Goal: Contribute content: Contribute content

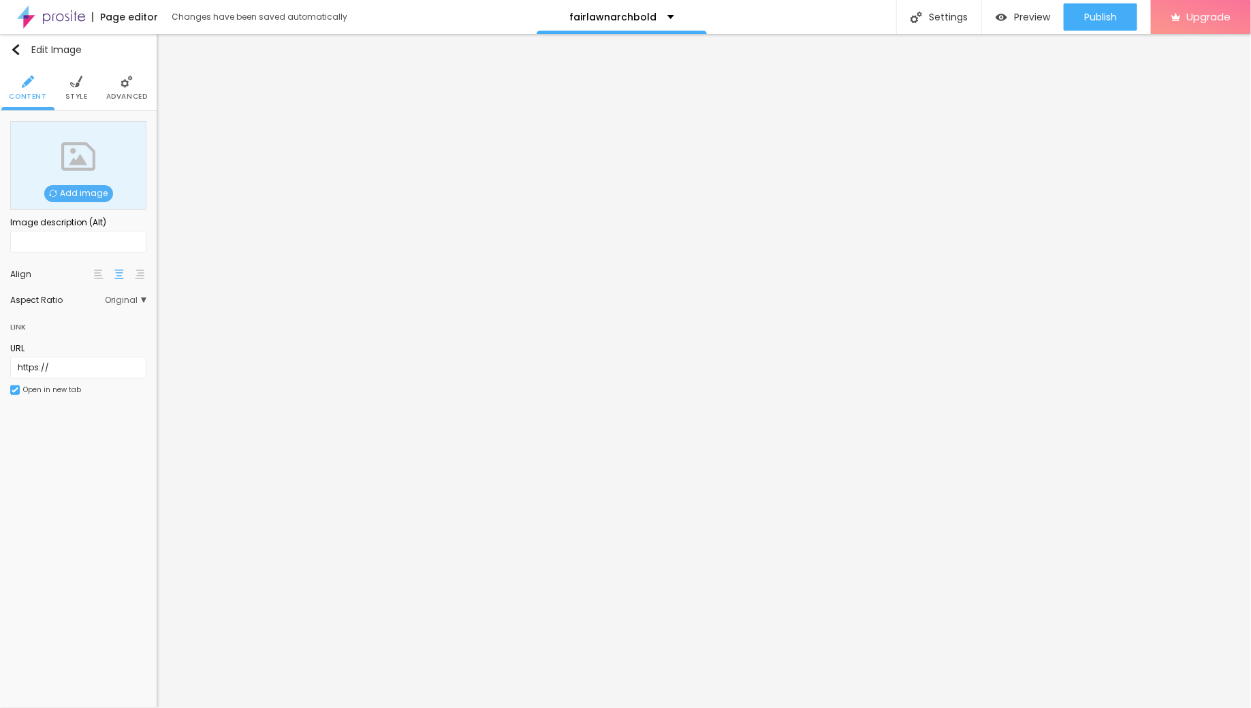
click at [82, 204] on div "Add image" at bounding box center [78, 165] width 136 height 89
click at [88, 187] on span "Add image" at bounding box center [78, 193] width 69 height 17
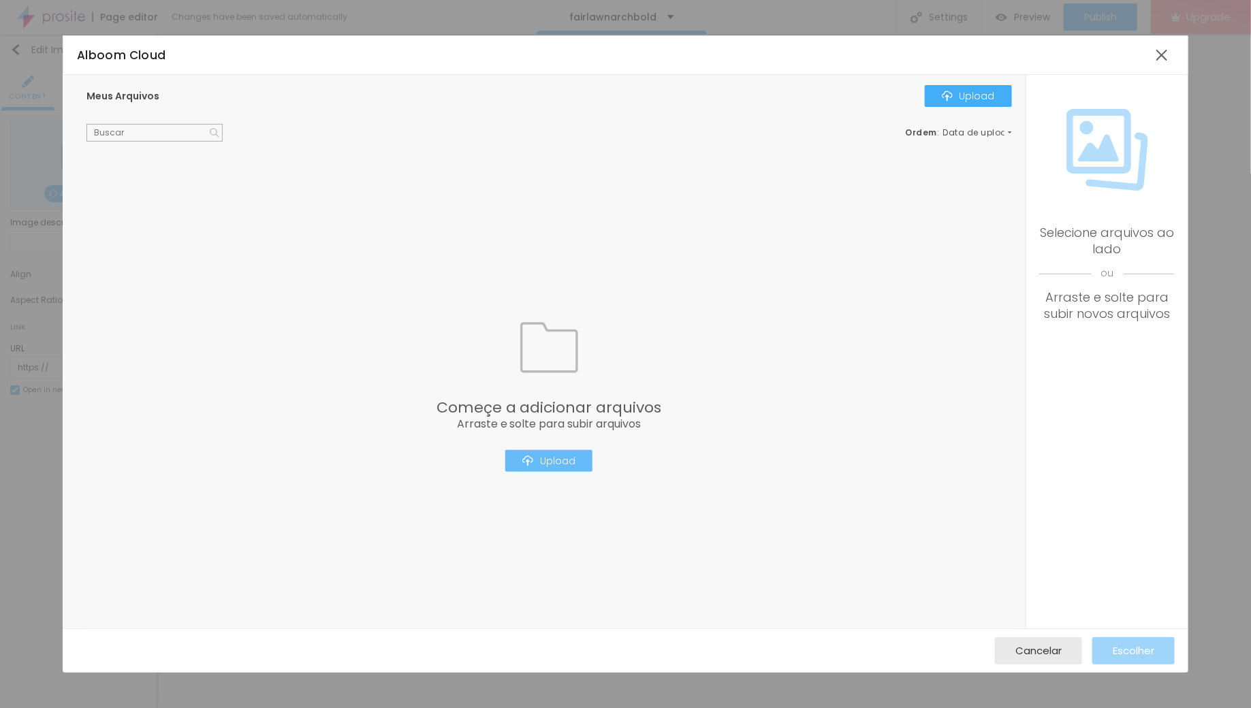
click at [556, 468] on button "Upload" at bounding box center [548, 461] width 87 height 22
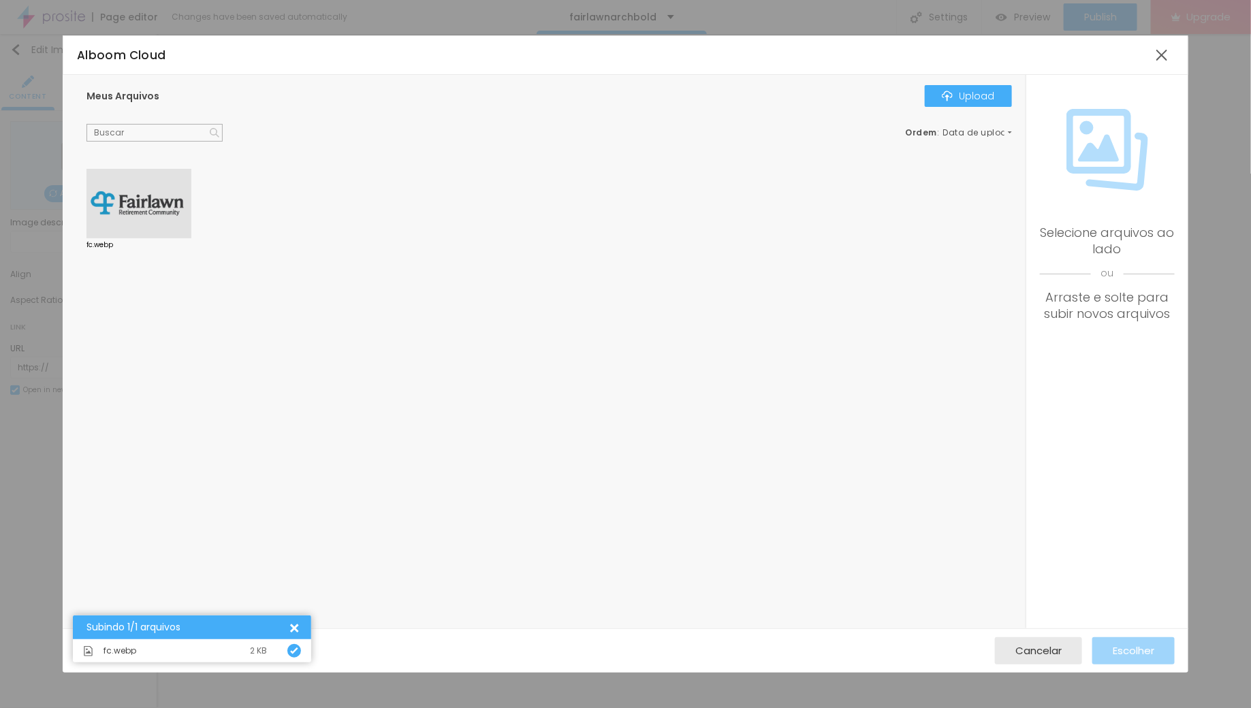
click at [121, 204] on div at bounding box center [138, 203] width 105 height 69
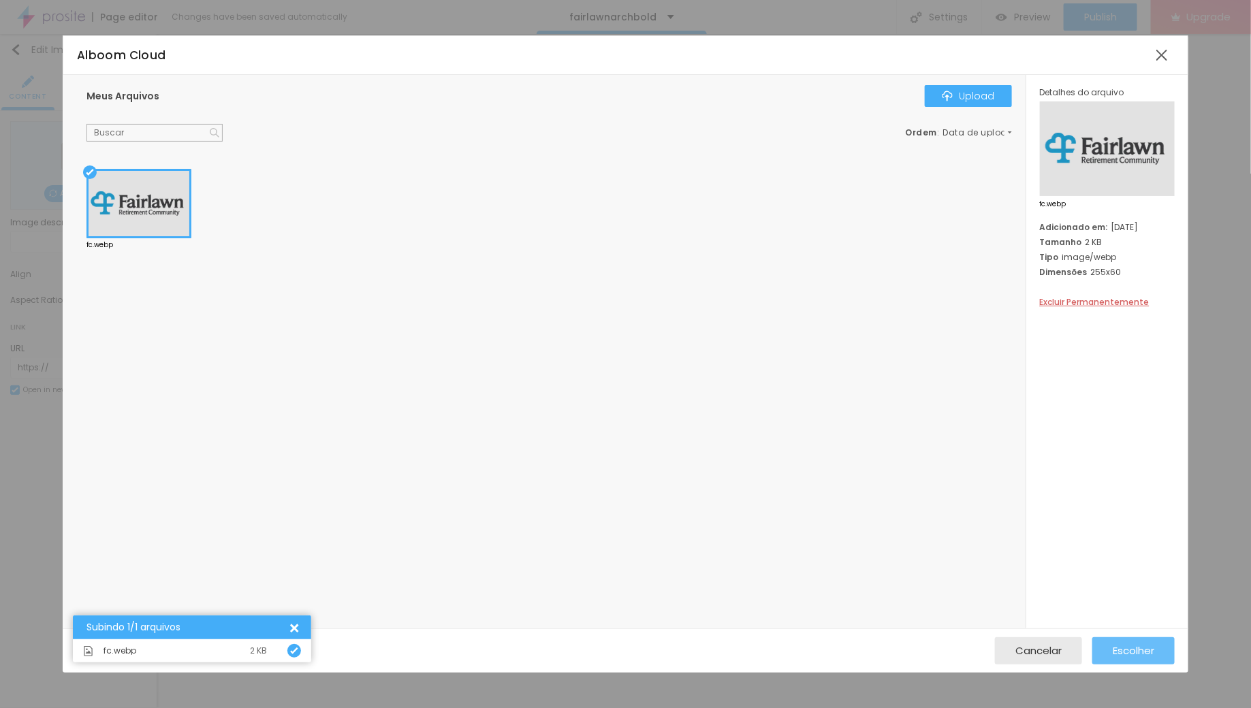
click at [1146, 648] on span "Escolher" at bounding box center [1134, 651] width 42 height 12
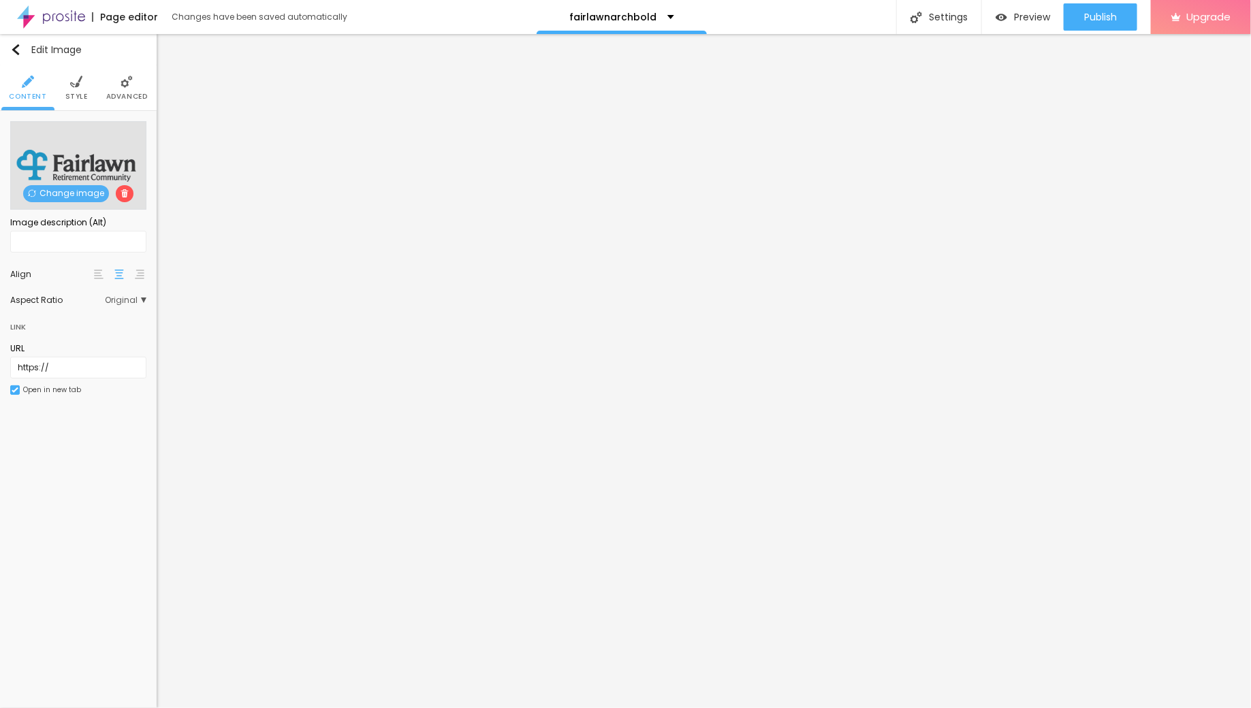
click at [71, 95] on span "Style" at bounding box center [76, 96] width 22 height 7
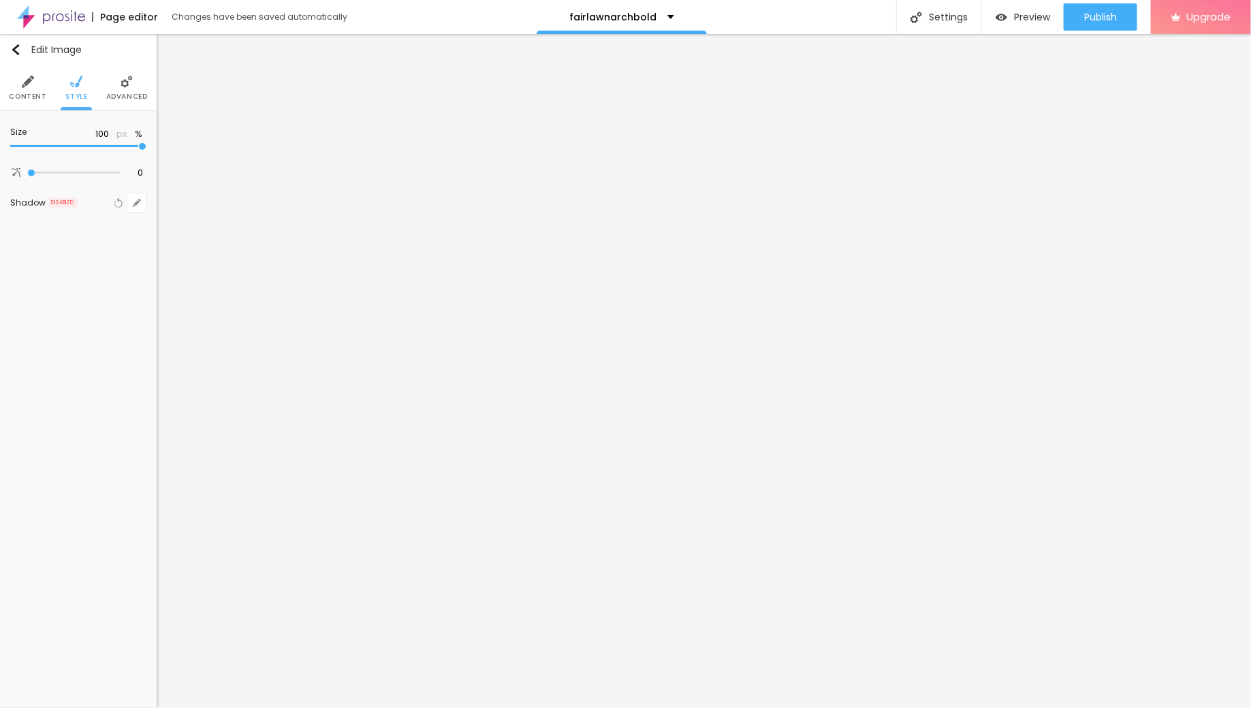
type input "25"
click at [38, 144] on input "range" at bounding box center [78, 146] width 136 height 7
type input "35"
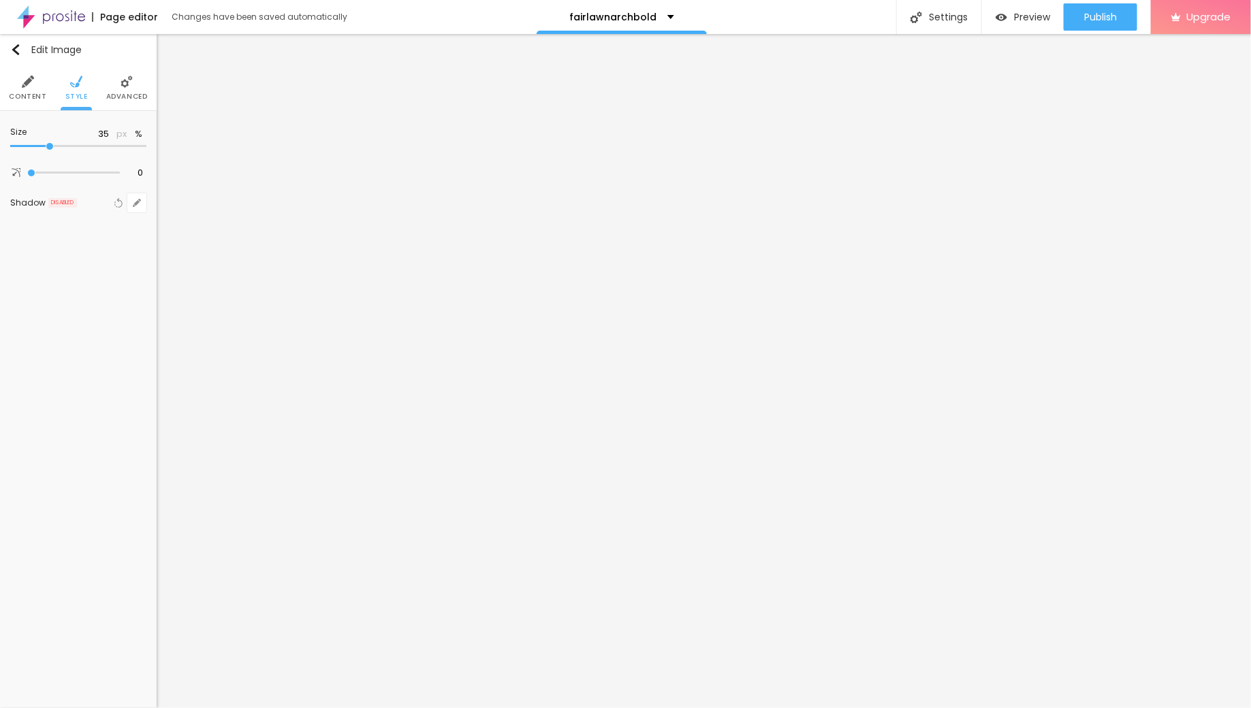
click at [46, 146] on input "range" at bounding box center [78, 146] width 136 height 7
click at [126, 100] on span "Advanced" at bounding box center [127, 96] width 42 height 7
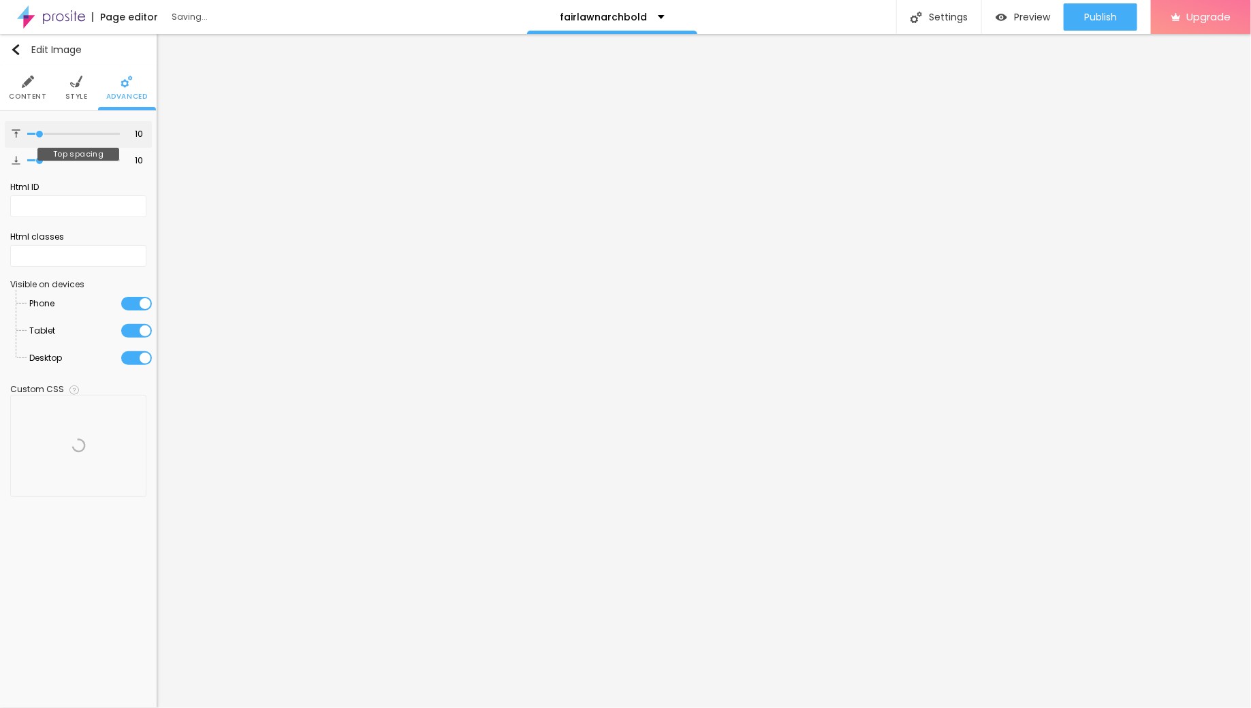
type input "11"
type input "12"
type input "14"
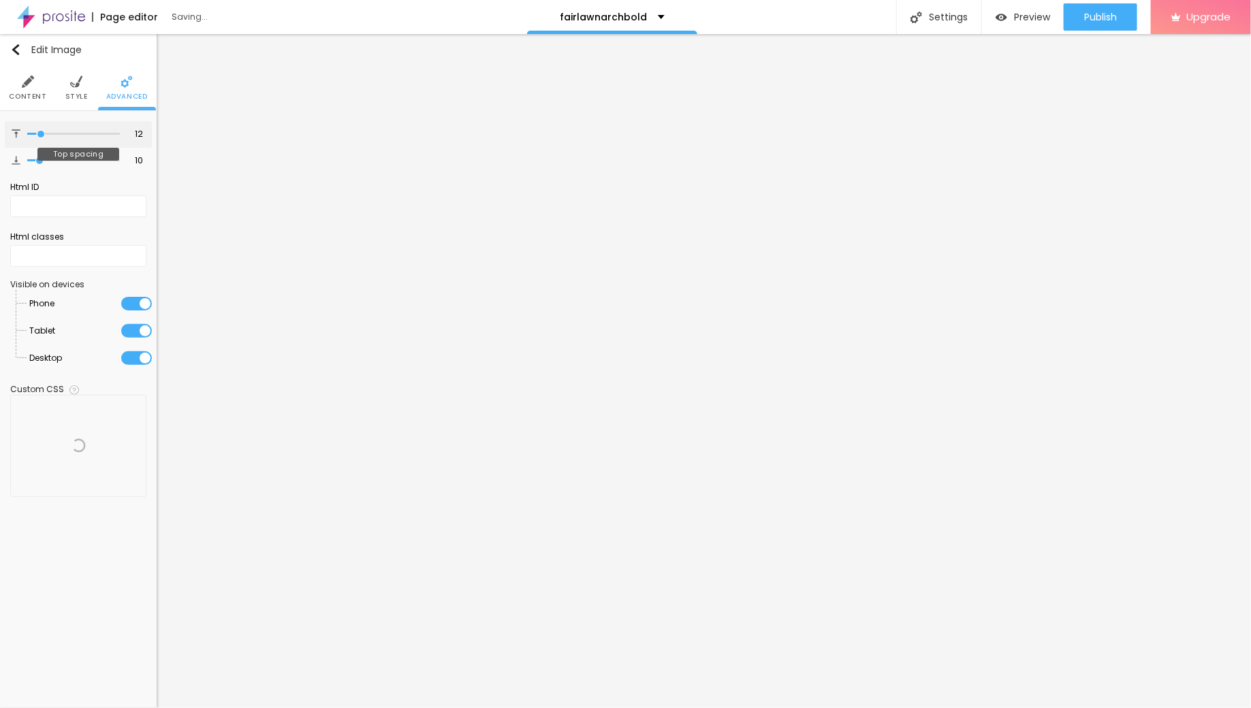
type input "14"
type input "16"
type input "18"
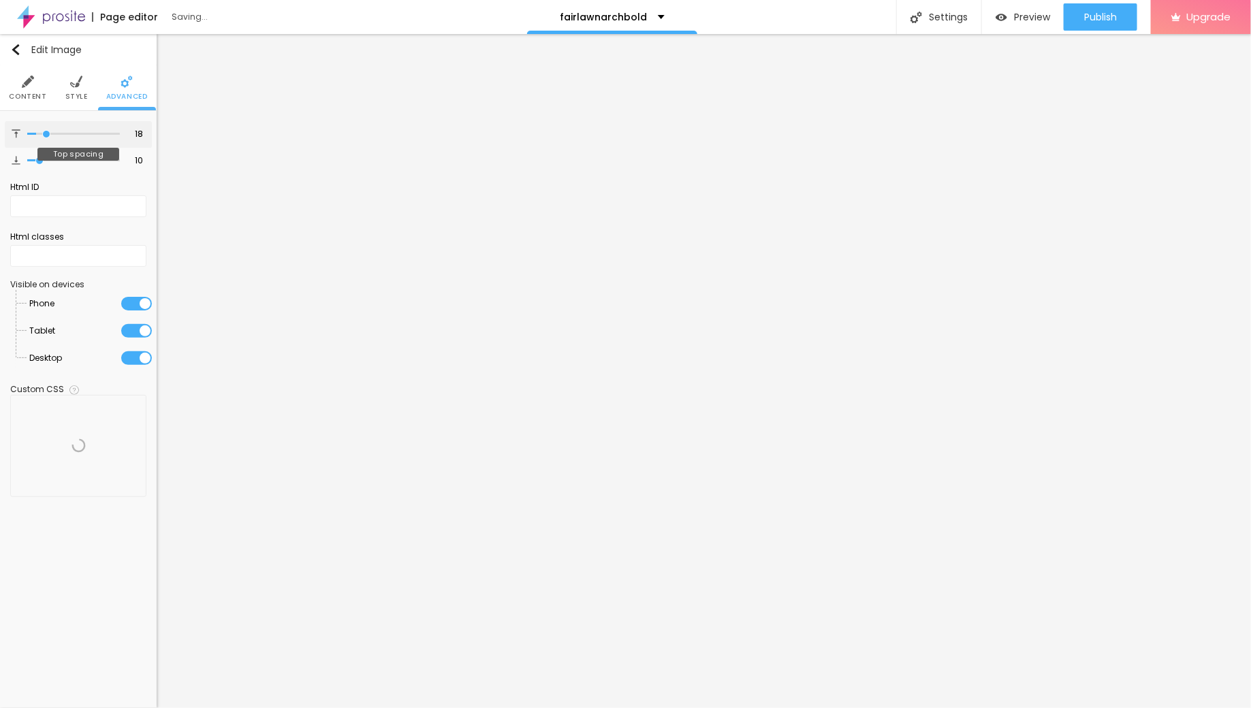
type input "20"
type input "22"
type input "24"
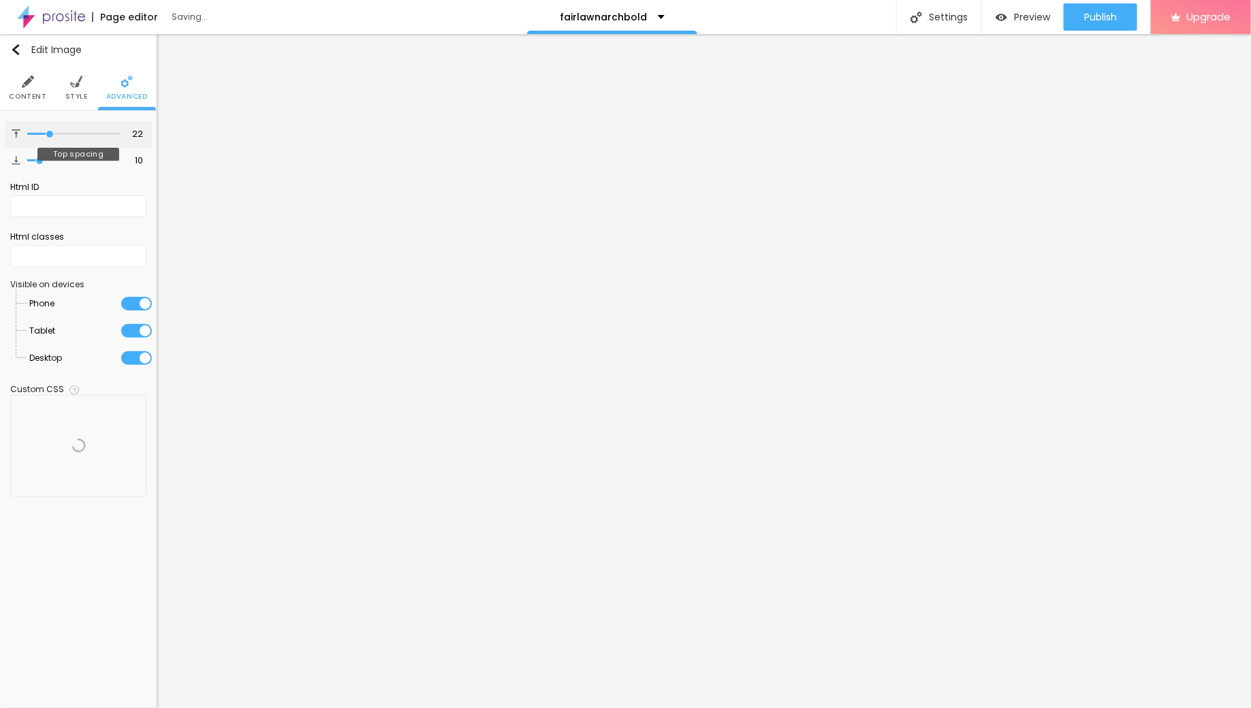
type input "24"
type input "25"
type input "27"
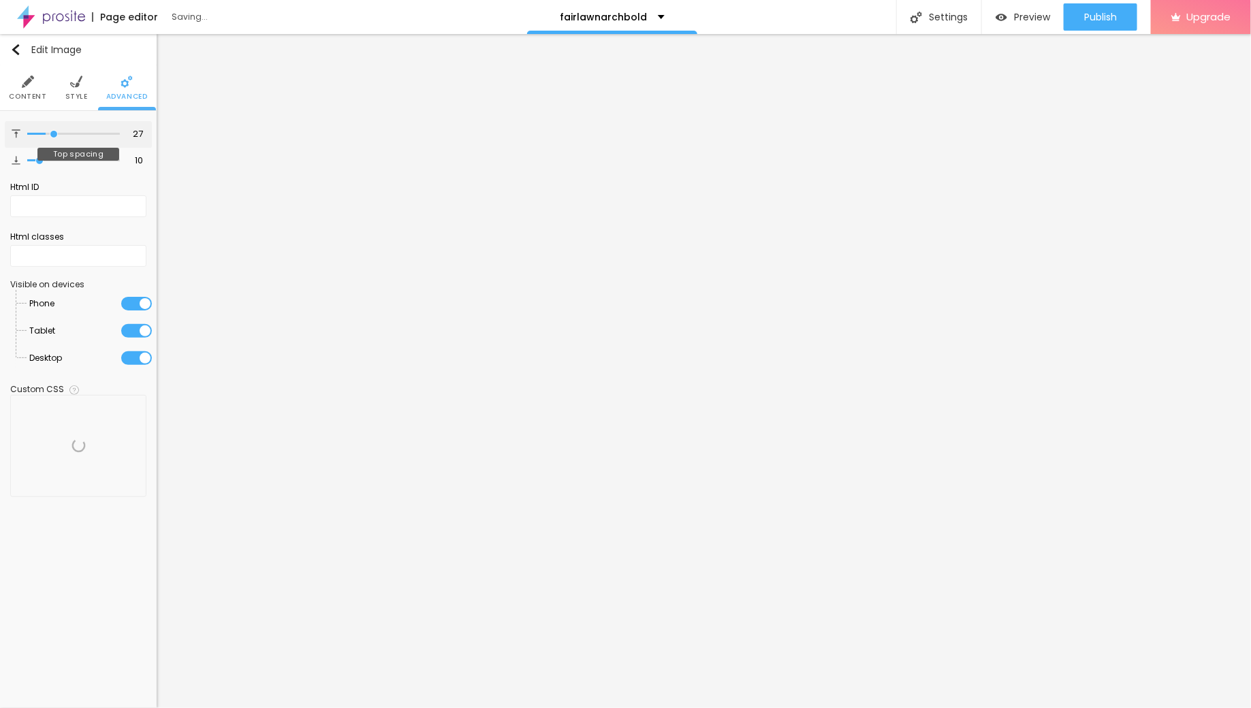
type input "28"
type input "29"
type input "30"
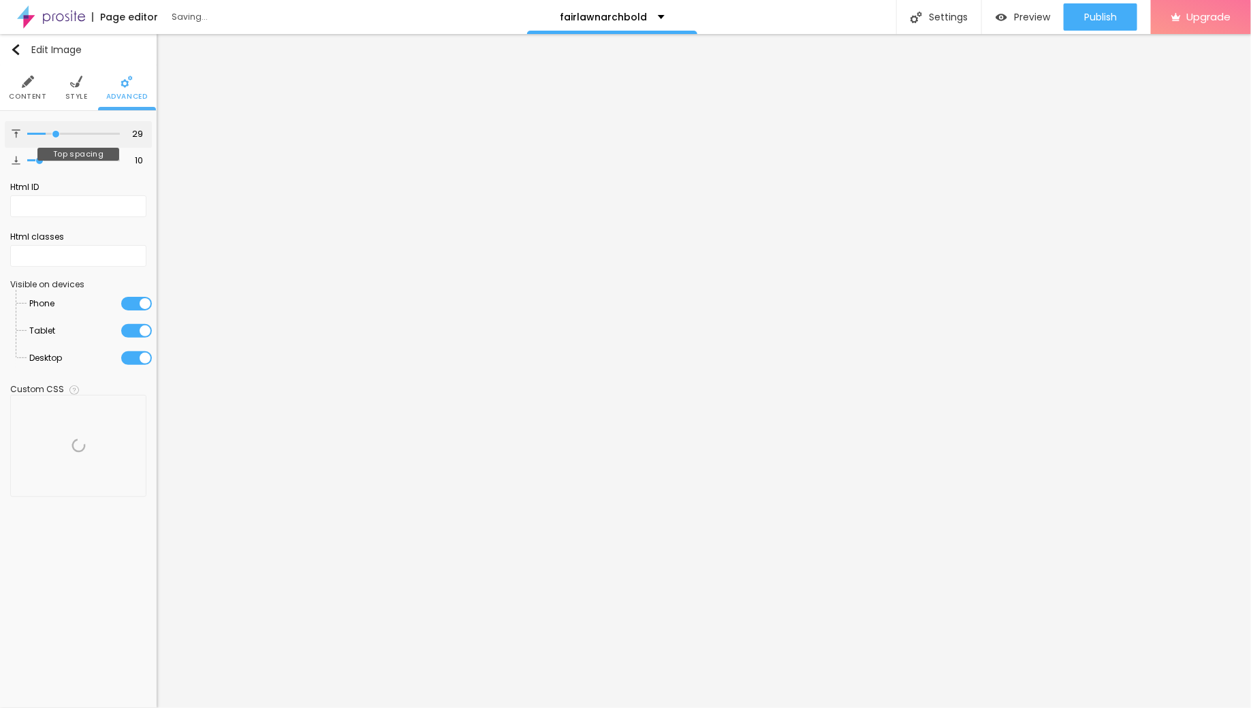
type input "30"
type input "32"
type input "34"
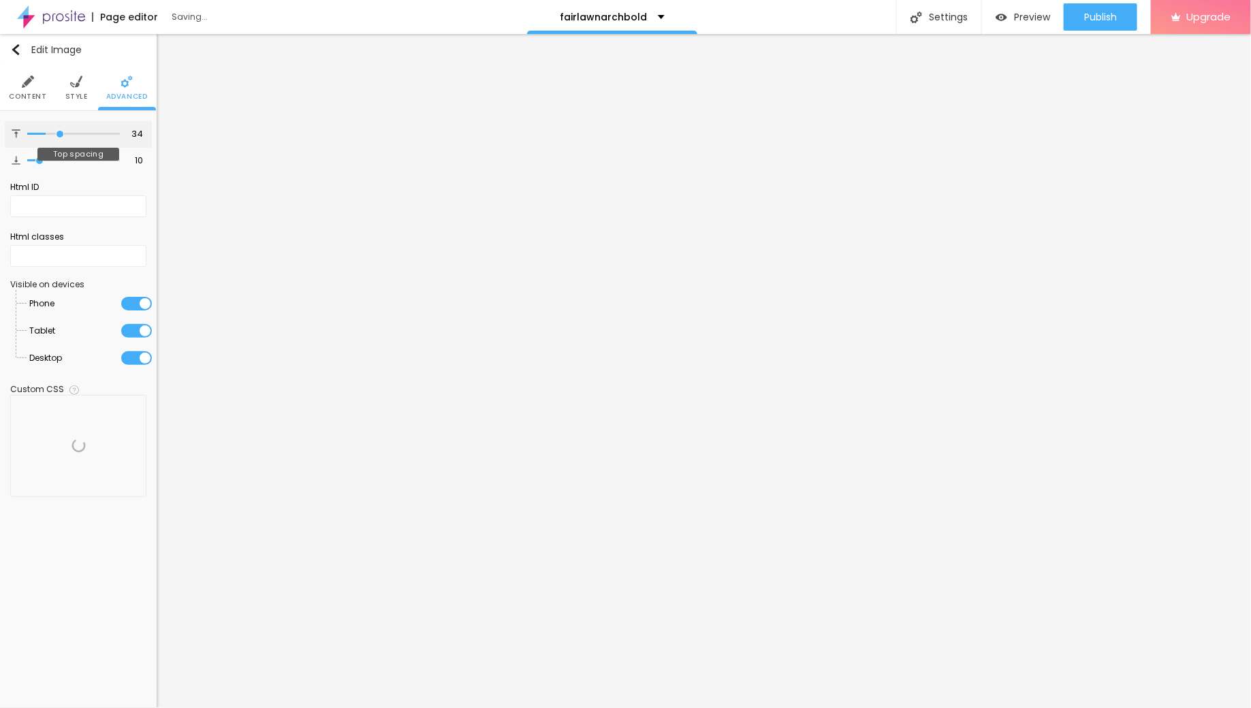
type input "36"
type input "38"
type input "41"
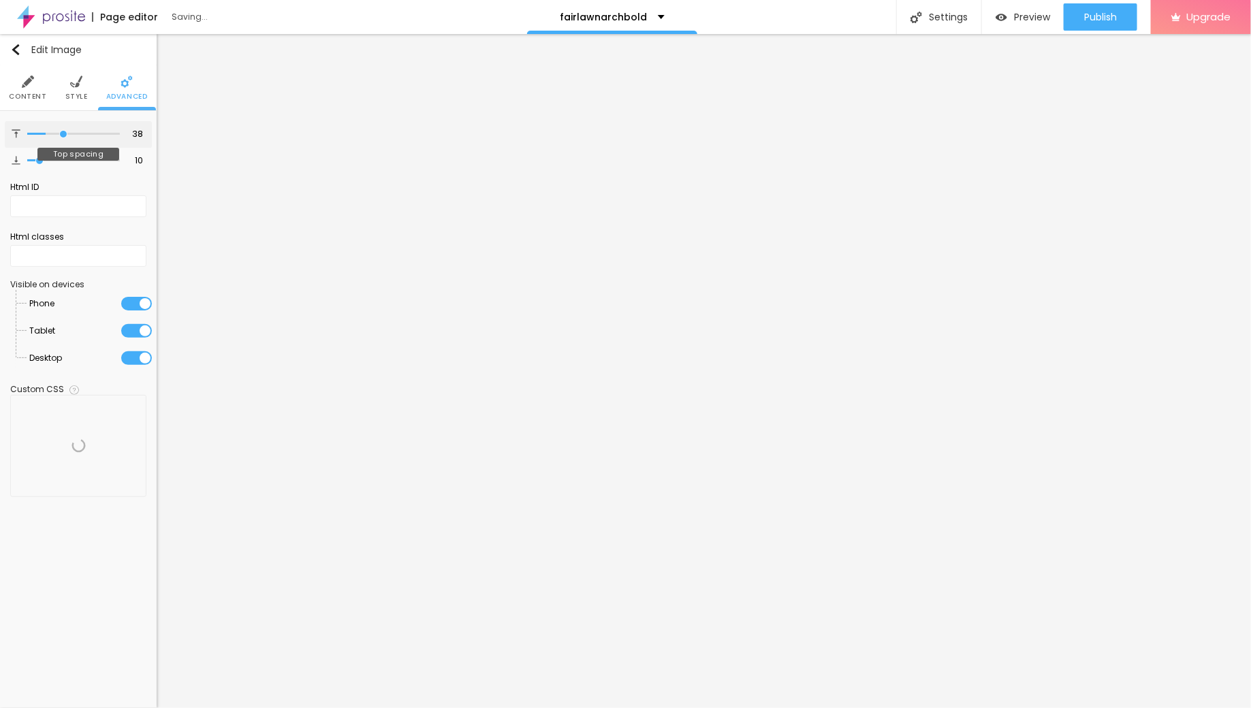
type input "41"
type input "43"
type input "46"
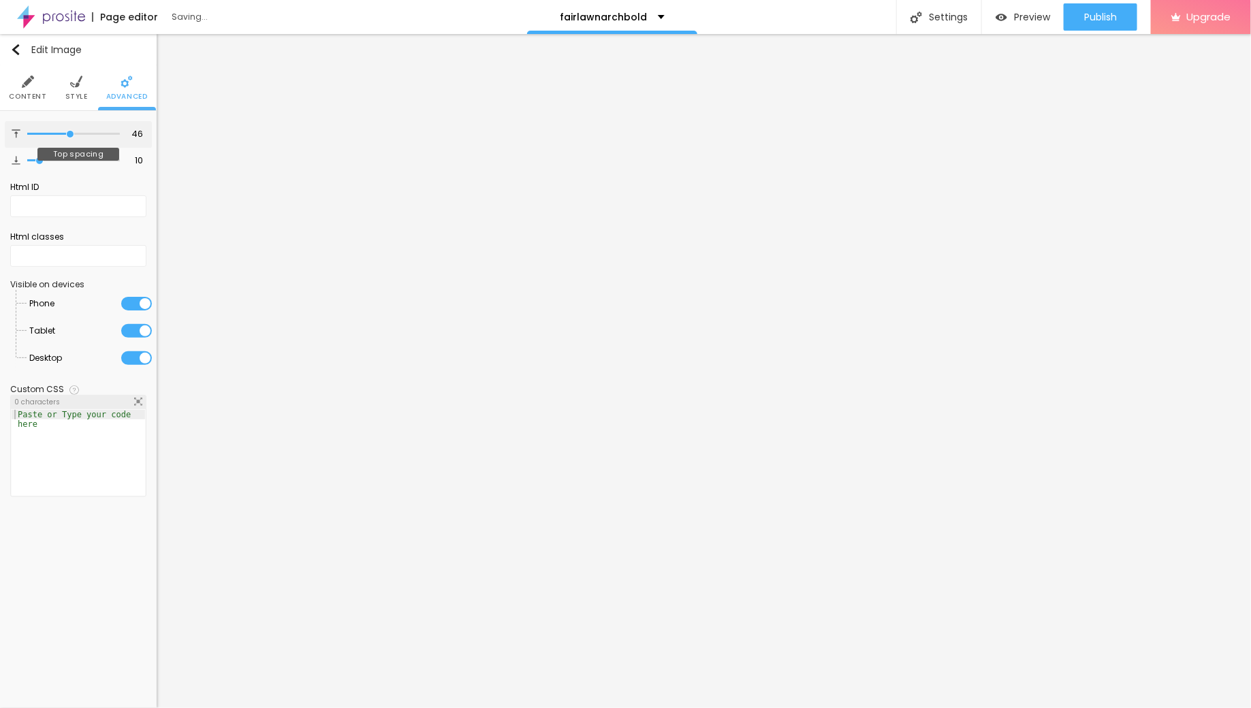
type input "48"
type input "49"
type input "50"
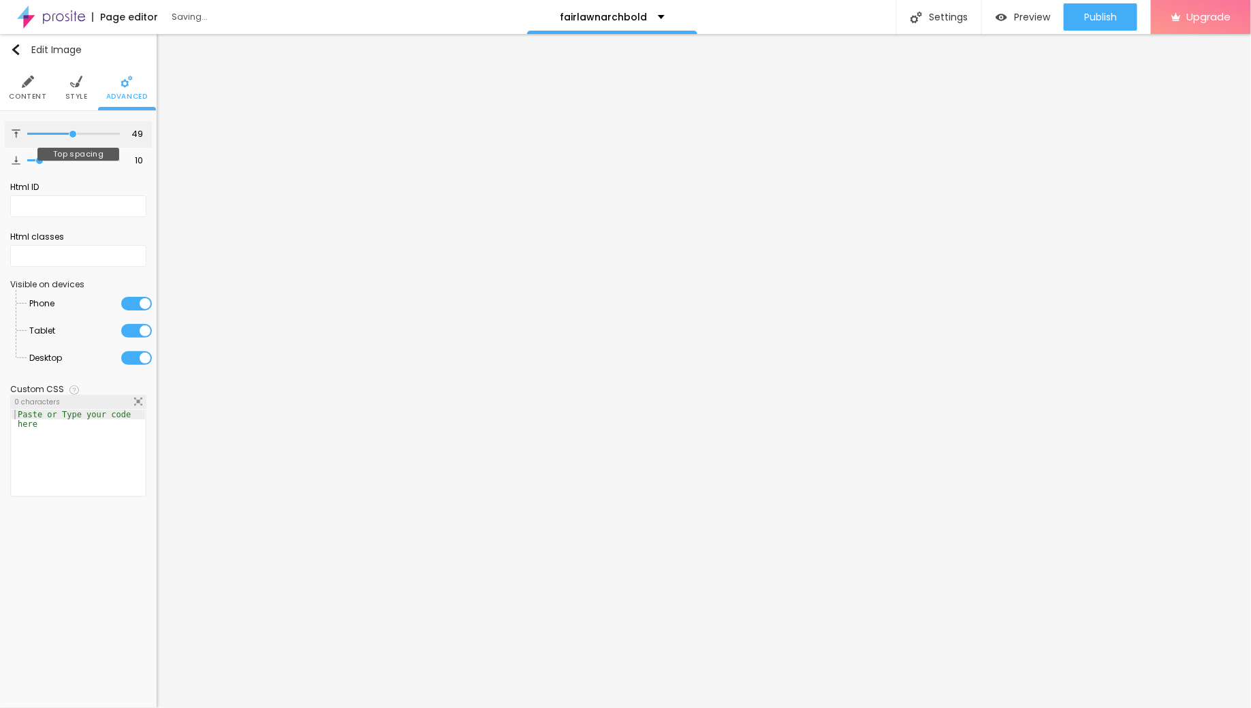
type input "50"
type input "51"
type input "52"
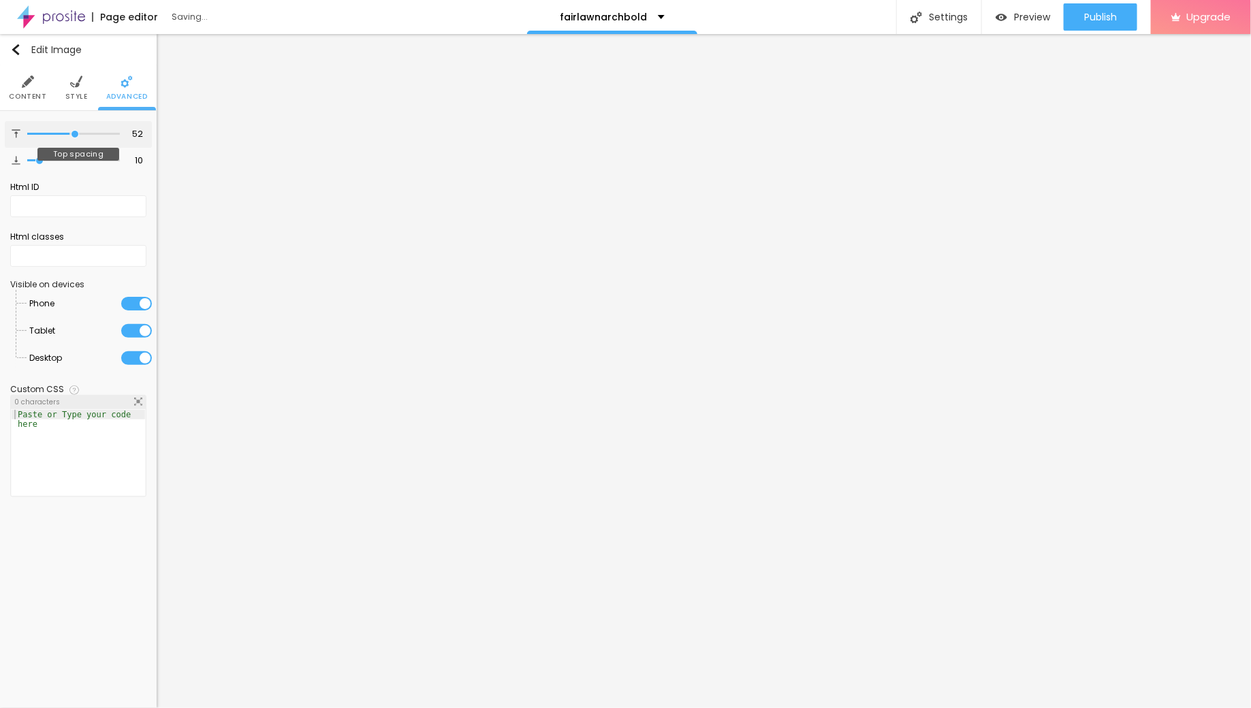
type input "53"
type input "54"
type input "55"
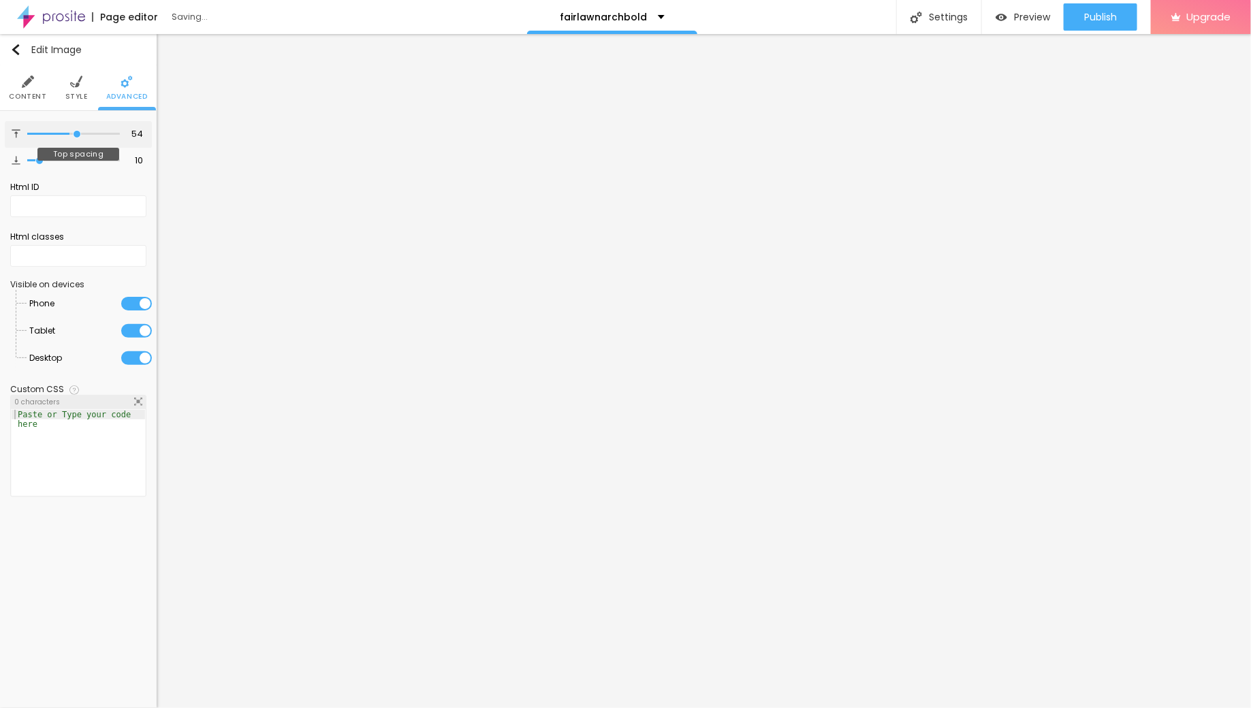
type input "55"
type input "56"
type input "57"
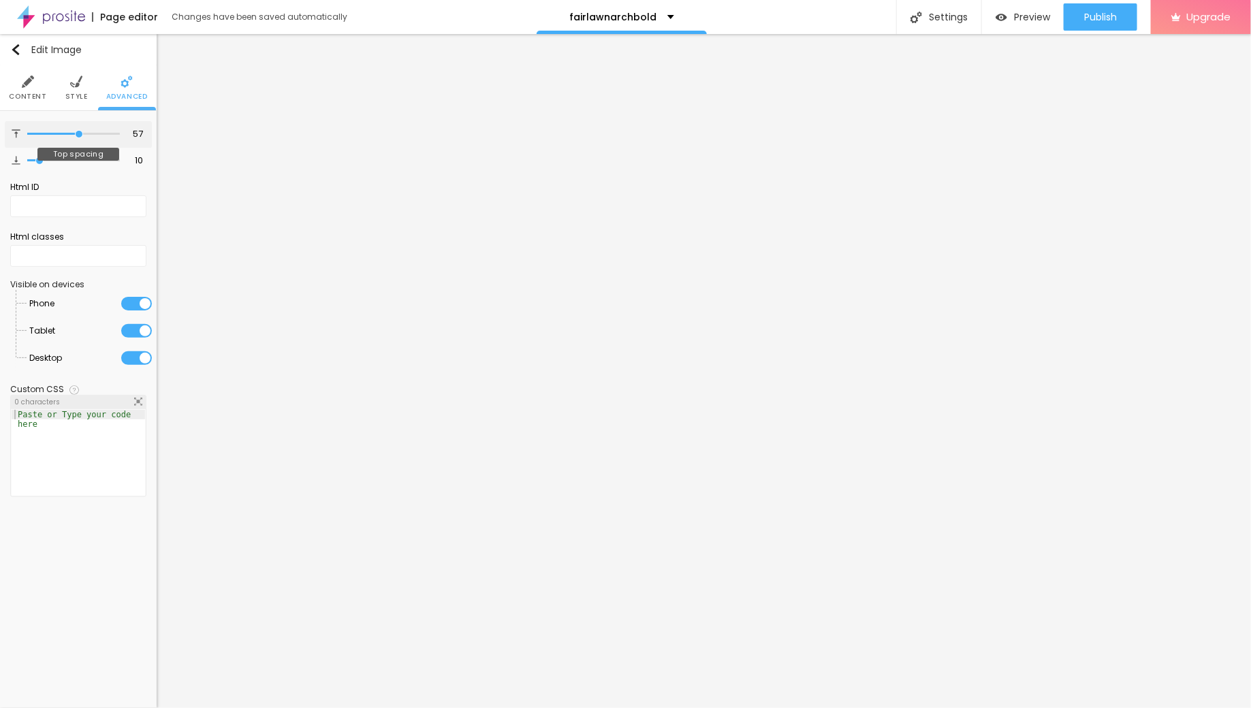
type input "58"
type input "57"
type input "56"
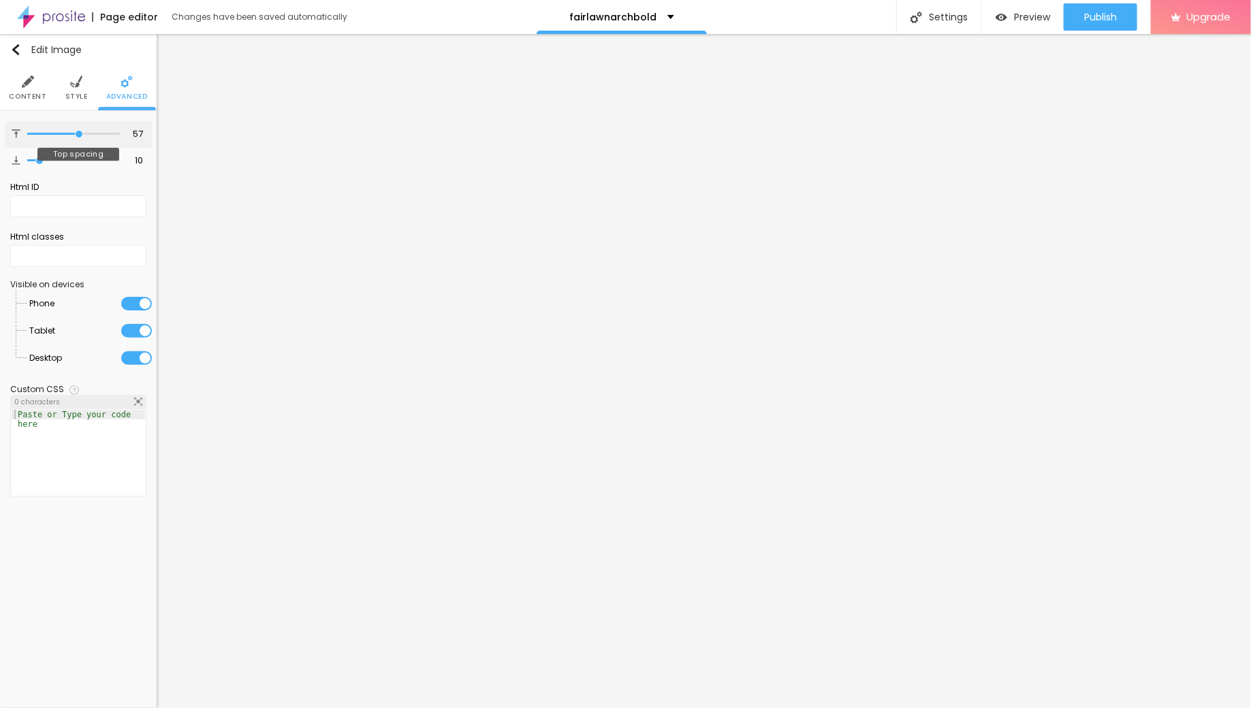
type input "56"
type input "55"
type input "54"
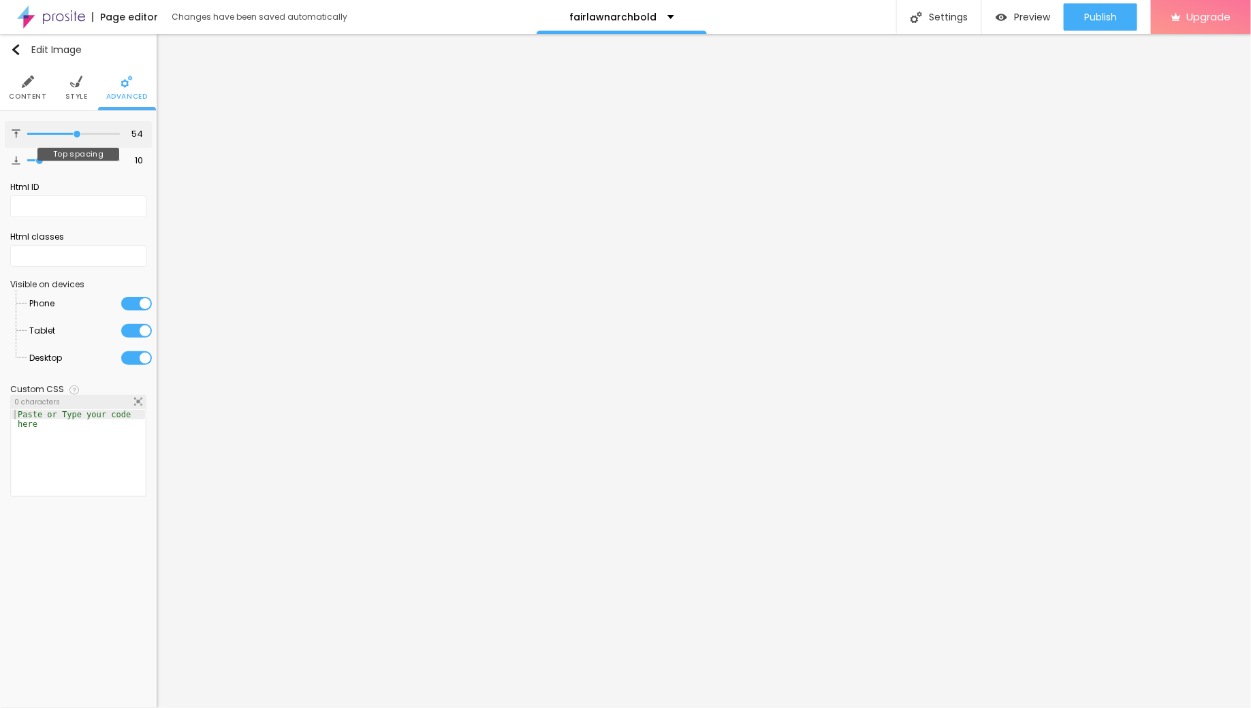
type input "53"
type input "52"
type input "51"
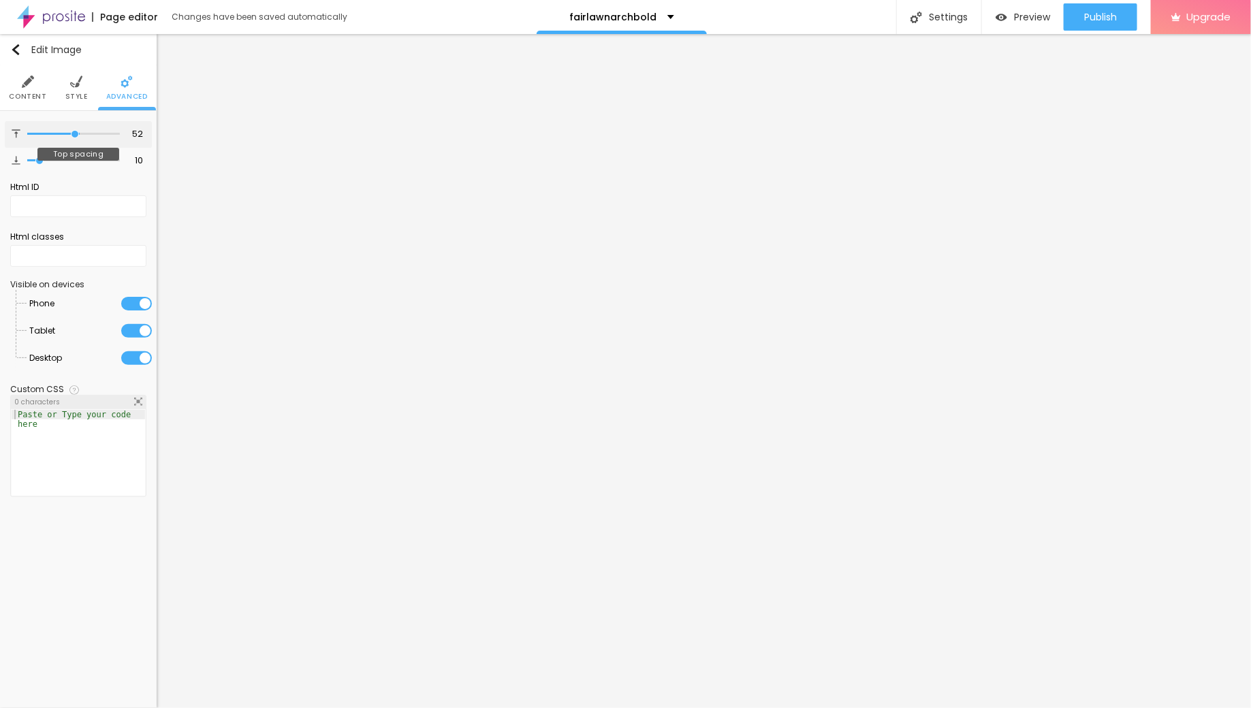
type input "51"
type input "50"
type input "49"
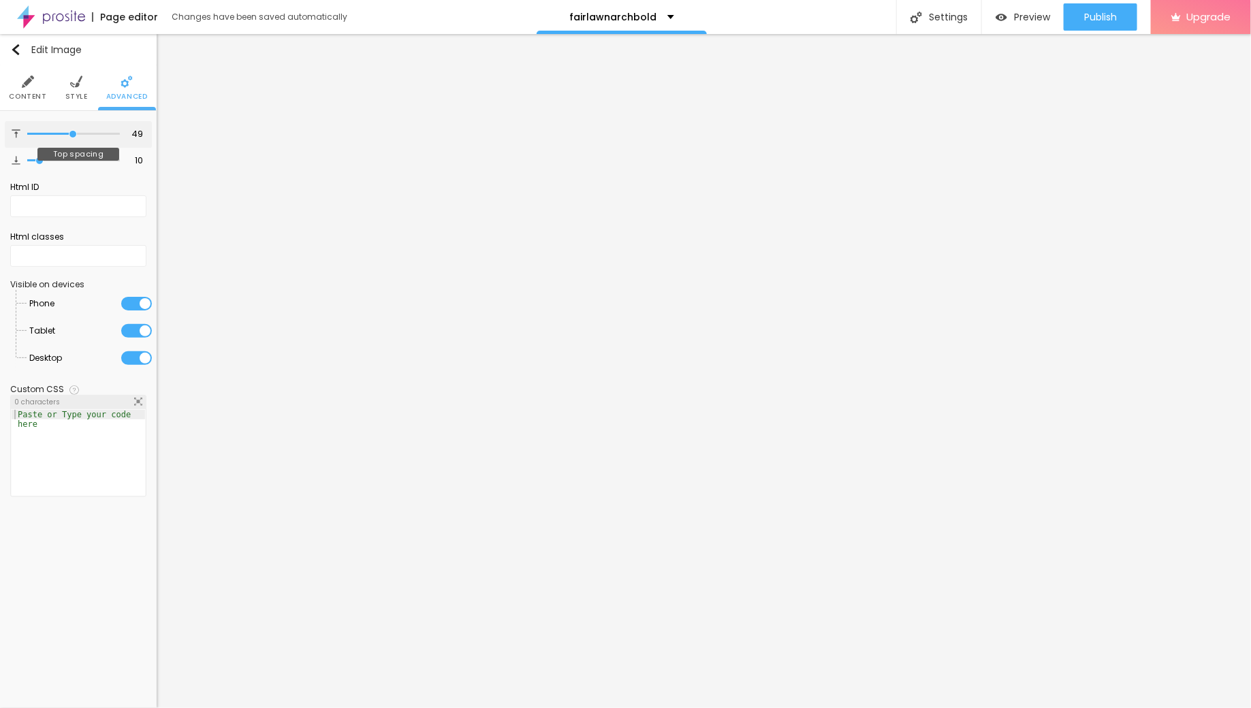
type input "48"
type input "47"
type input "46"
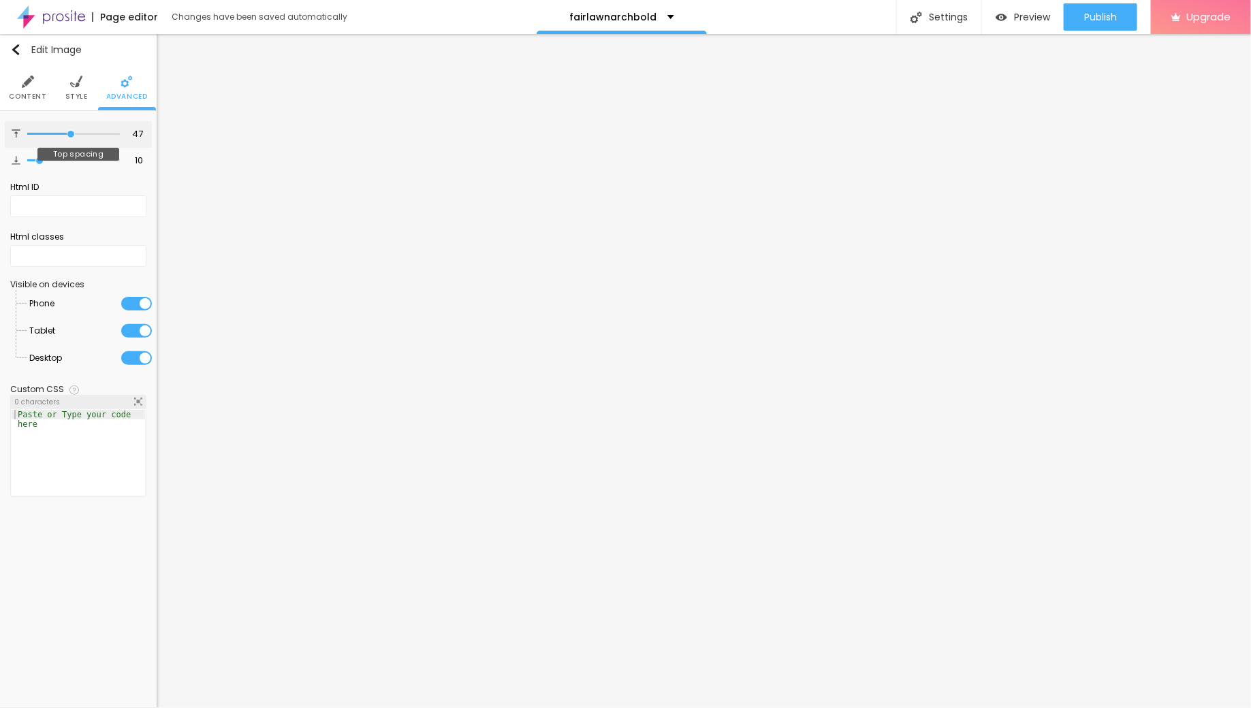
type input "46"
type input "45"
type input "44"
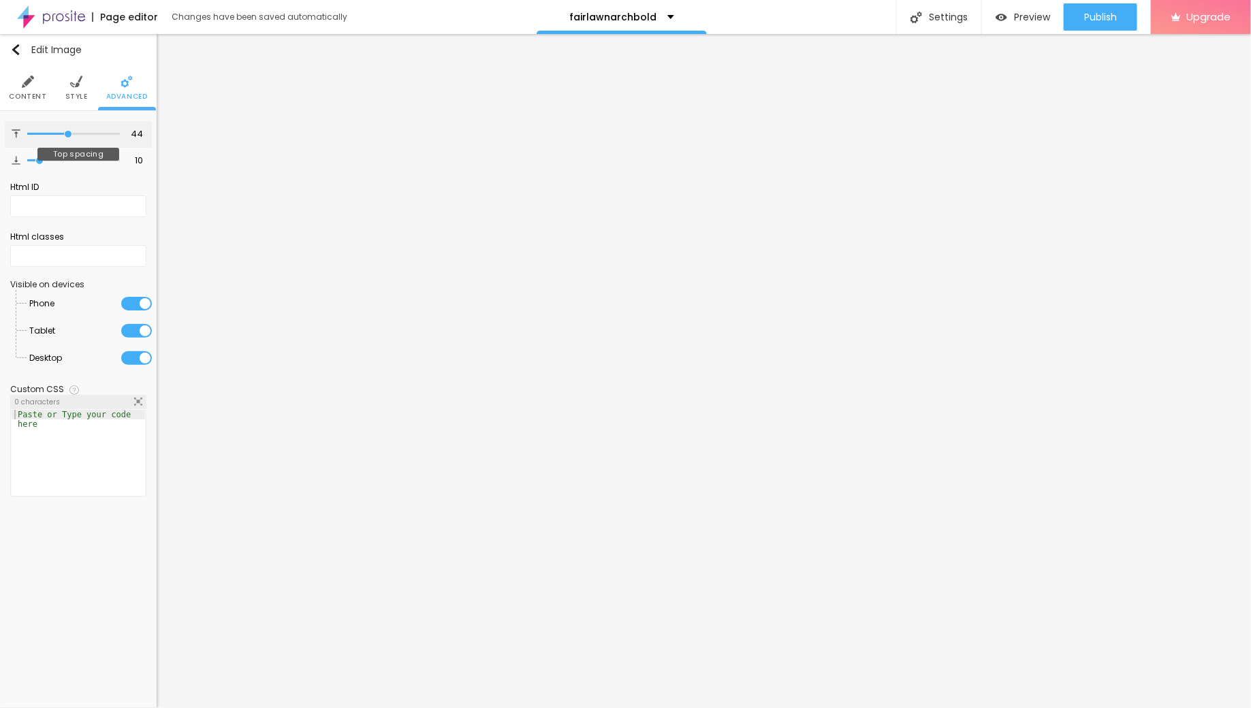
type input "43"
type input "42"
type input "41"
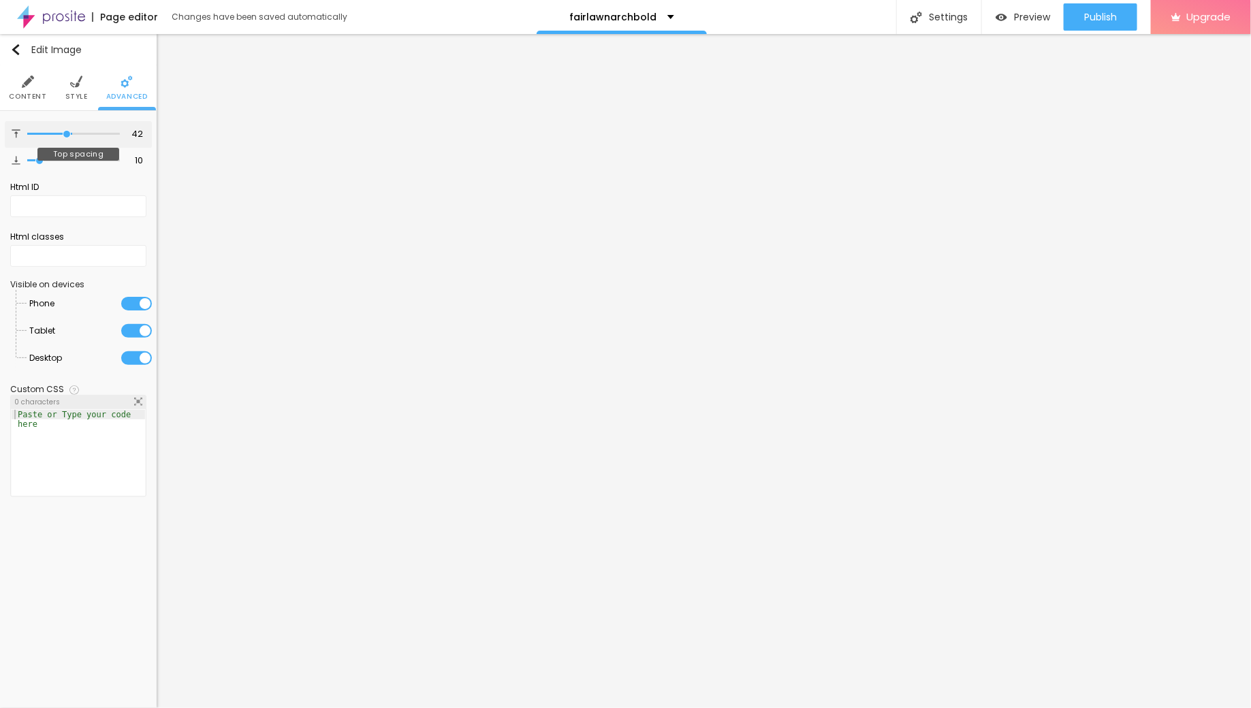
type input "41"
type input "40"
type input "39"
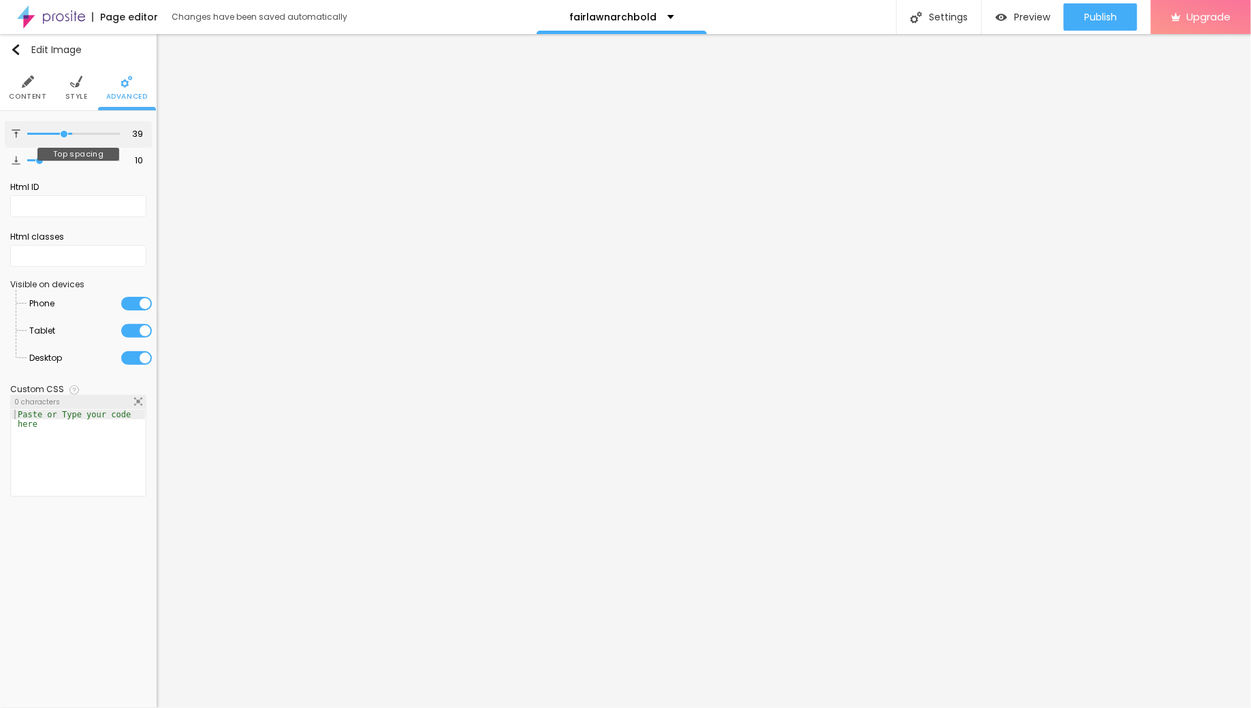
type input "38"
type input "37"
type input "36"
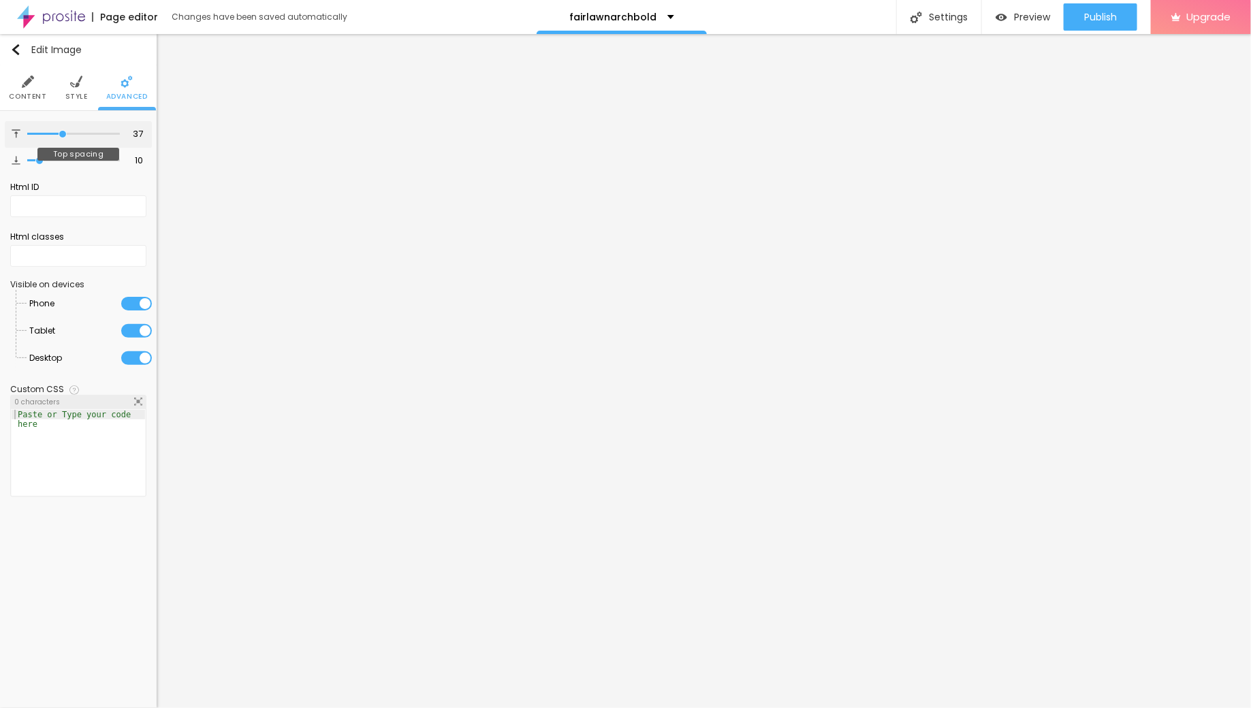
type input "36"
type input "35"
type input "34"
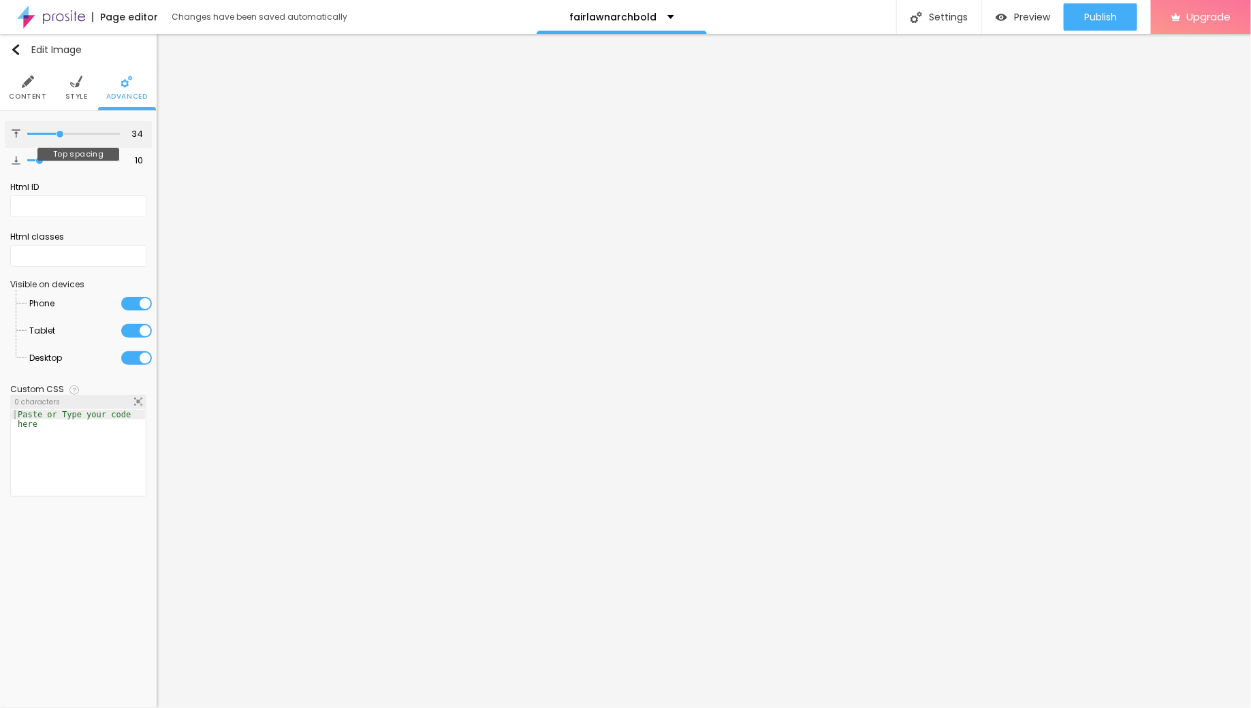
type input "33"
type input "32"
type input "31"
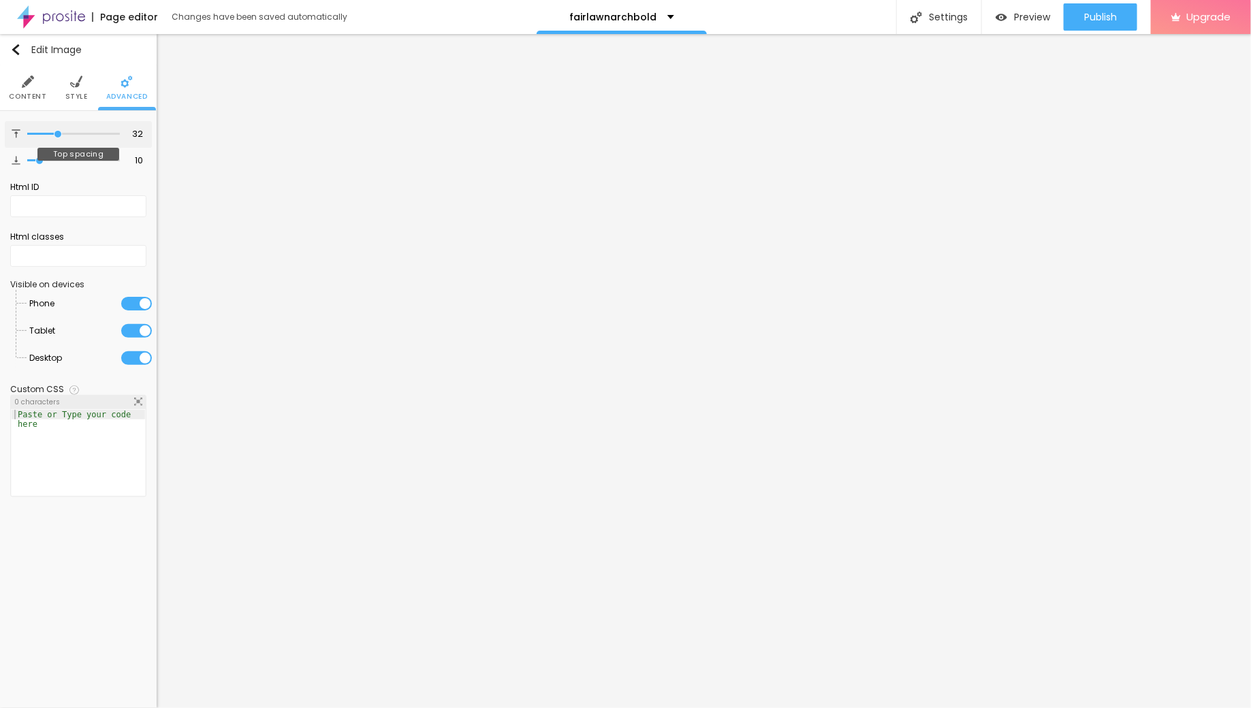
type input "31"
type input "30"
drag, startPoint x: 41, startPoint y: 131, endPoint x: 58, endPoint y: 138, distance: 18.1
type input "30"
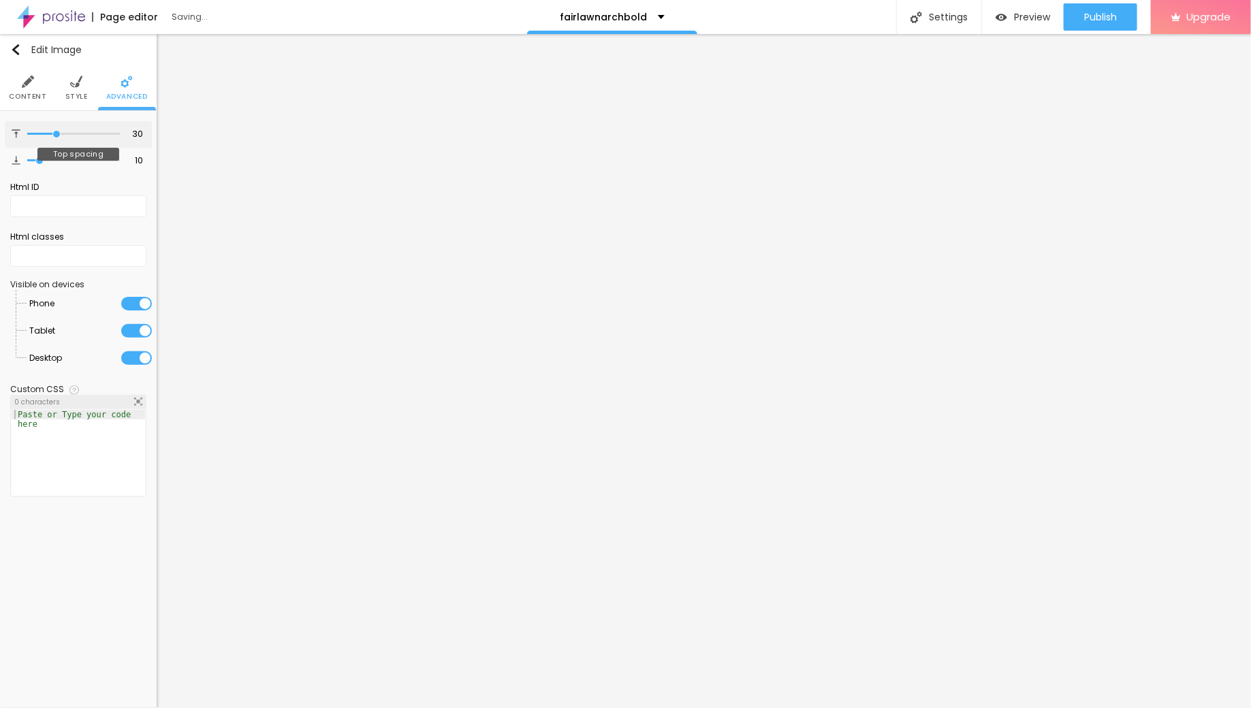
click at [57, 138] on input "range" at bounding box center [73, 134] width 93 height 7
click at [15, 52] on img "button" at bounding box center [15, 49] width 11 height 11
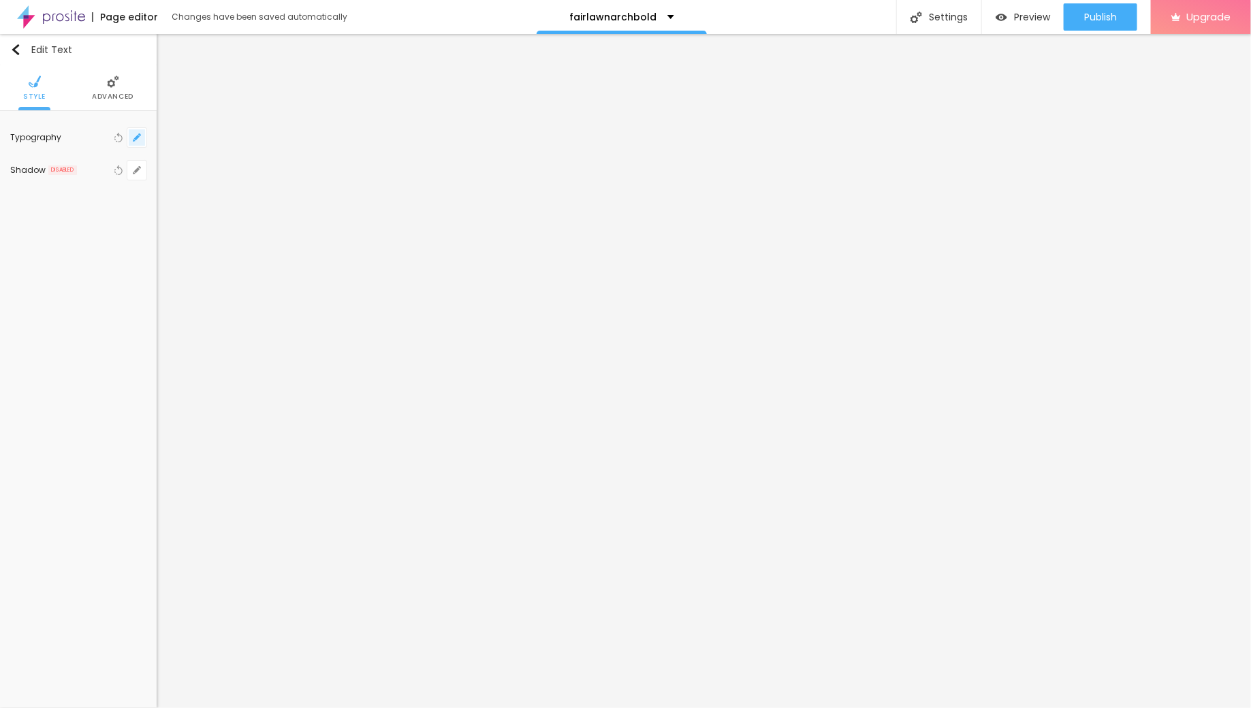
click at [138, 135] on icon "button" at bounding box center [136, 137] width 5 height 5
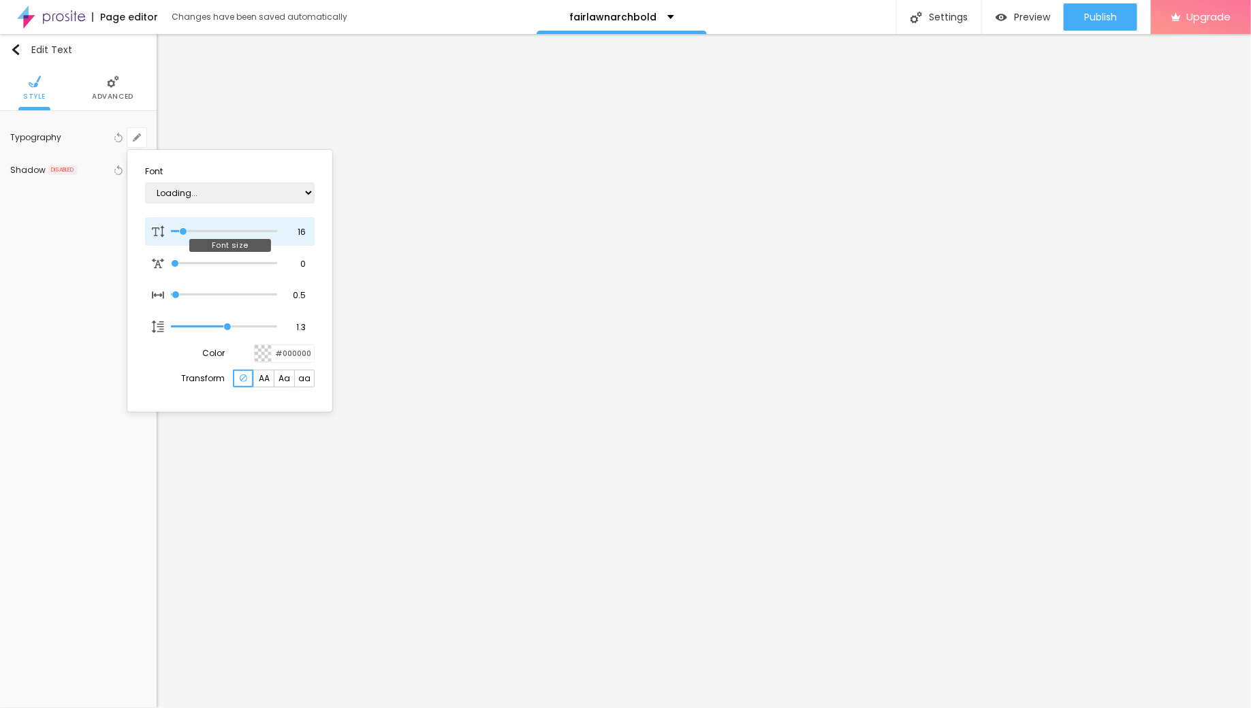
type input "17"
type input "1"
type input "16"
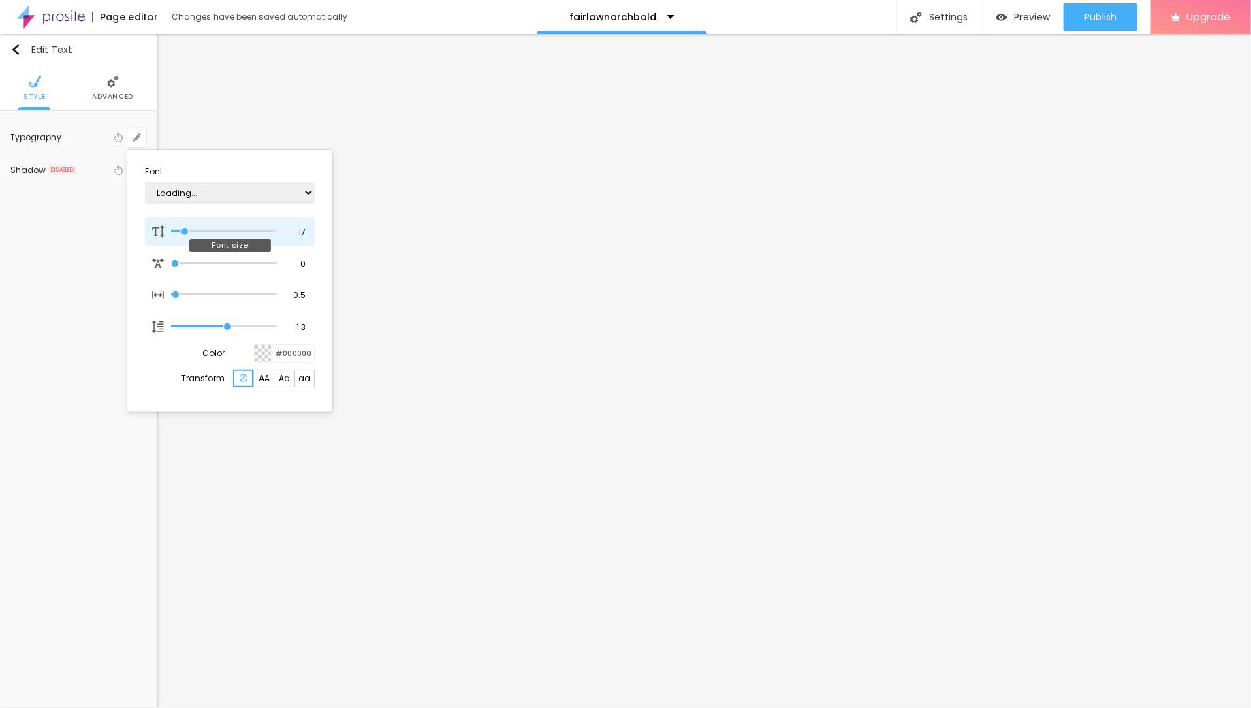
type input "1"
type input "17"
type input "1"
type input "18"
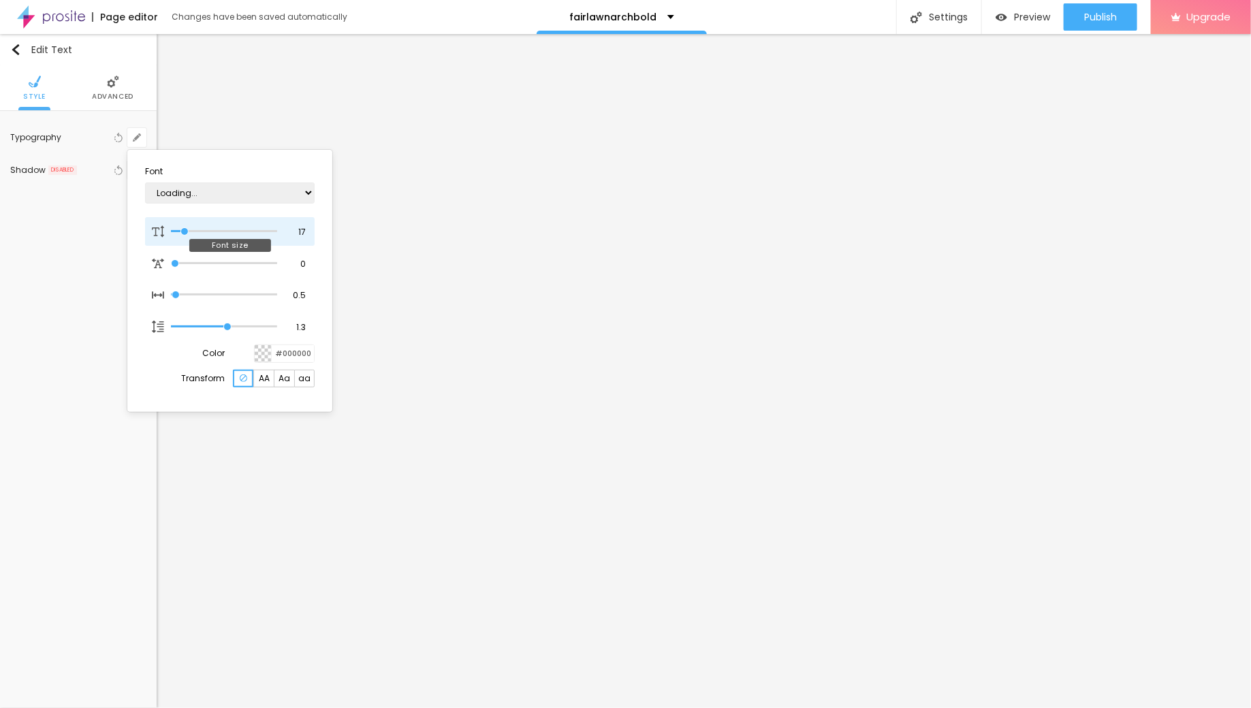
type input "18"
type input "1"
type input "19"
type input "1"
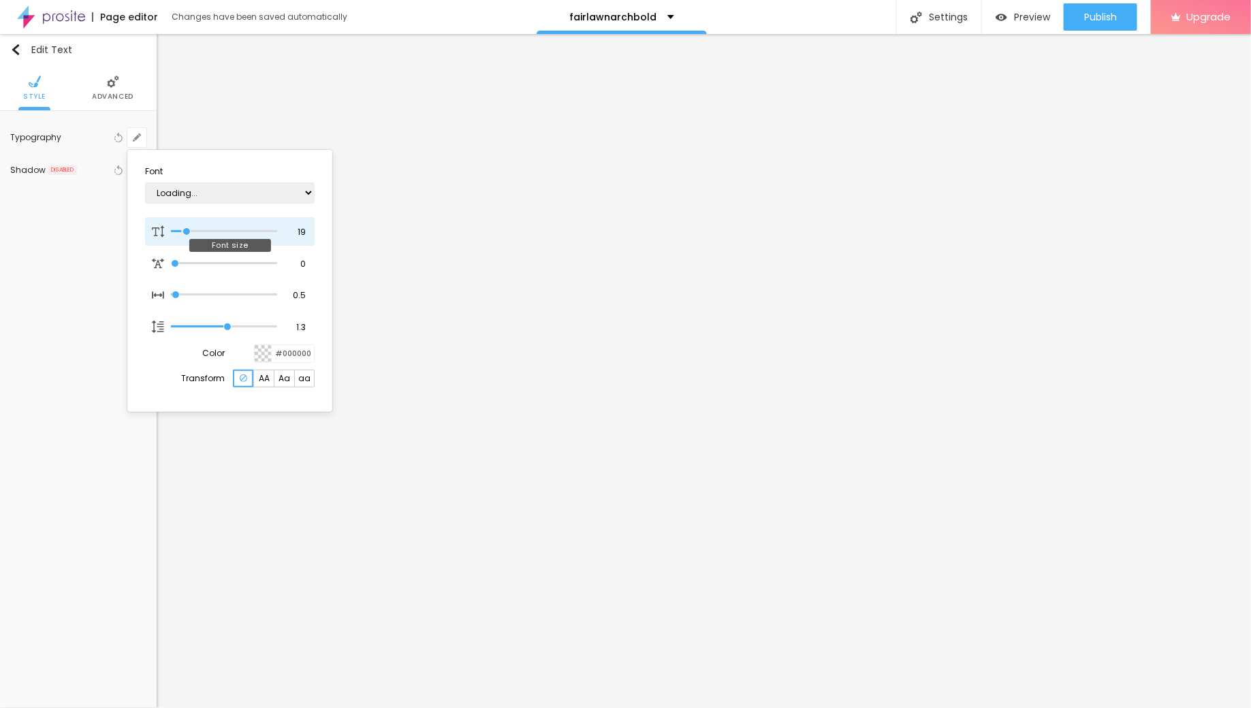
type input "20"
type input "1"
type input "21"
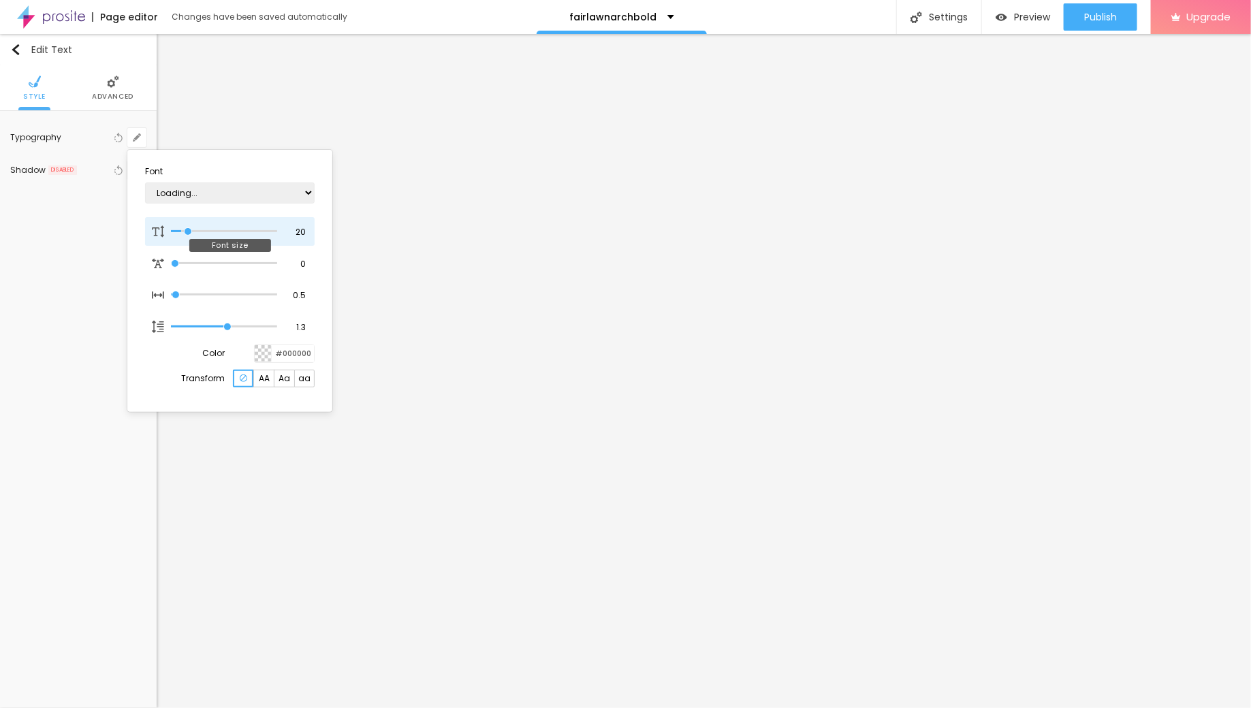
type input "1"
type input "23"
type input "1"
type input "24"
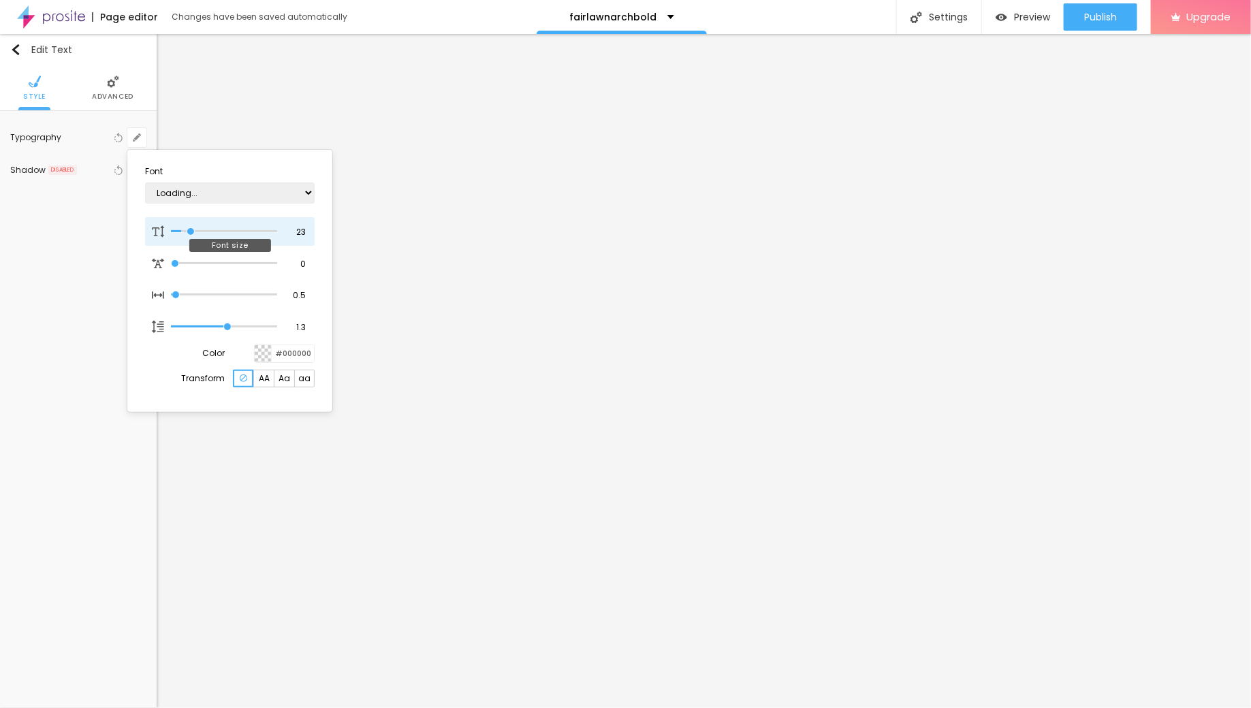
type input "24"
type input "1"
type input "25"
type input "1"
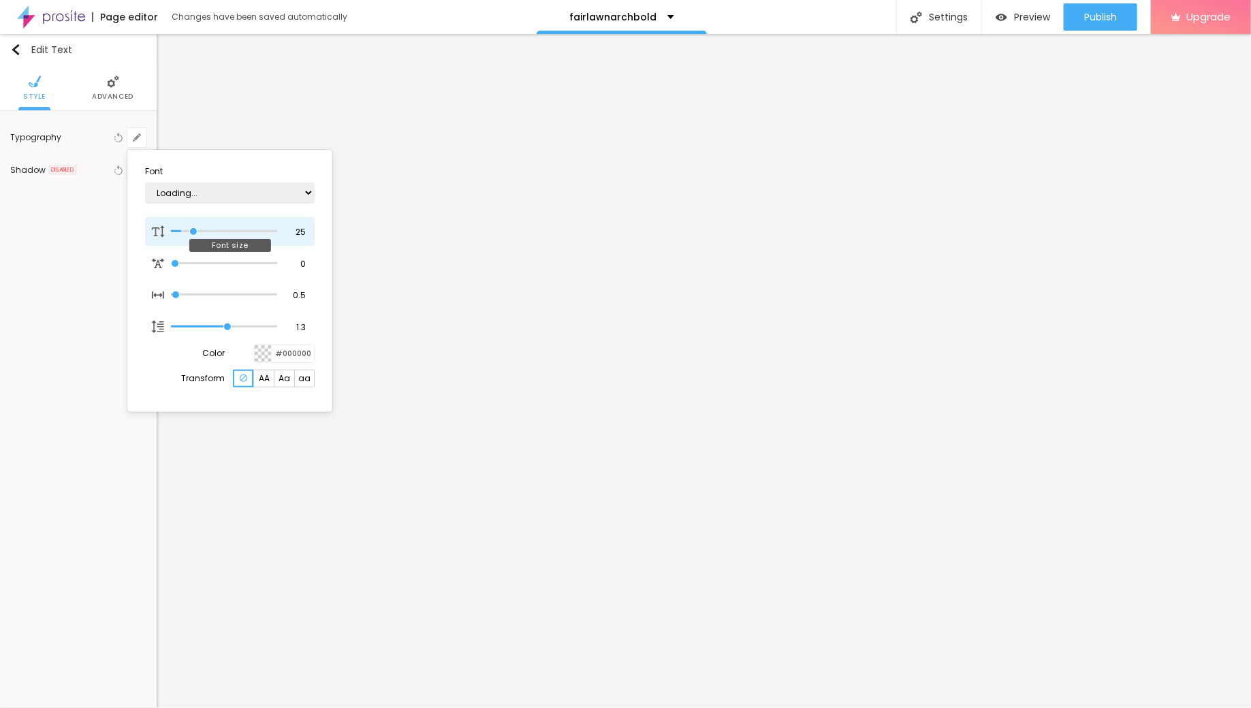
type input "26"
type input "1"
type input "27"
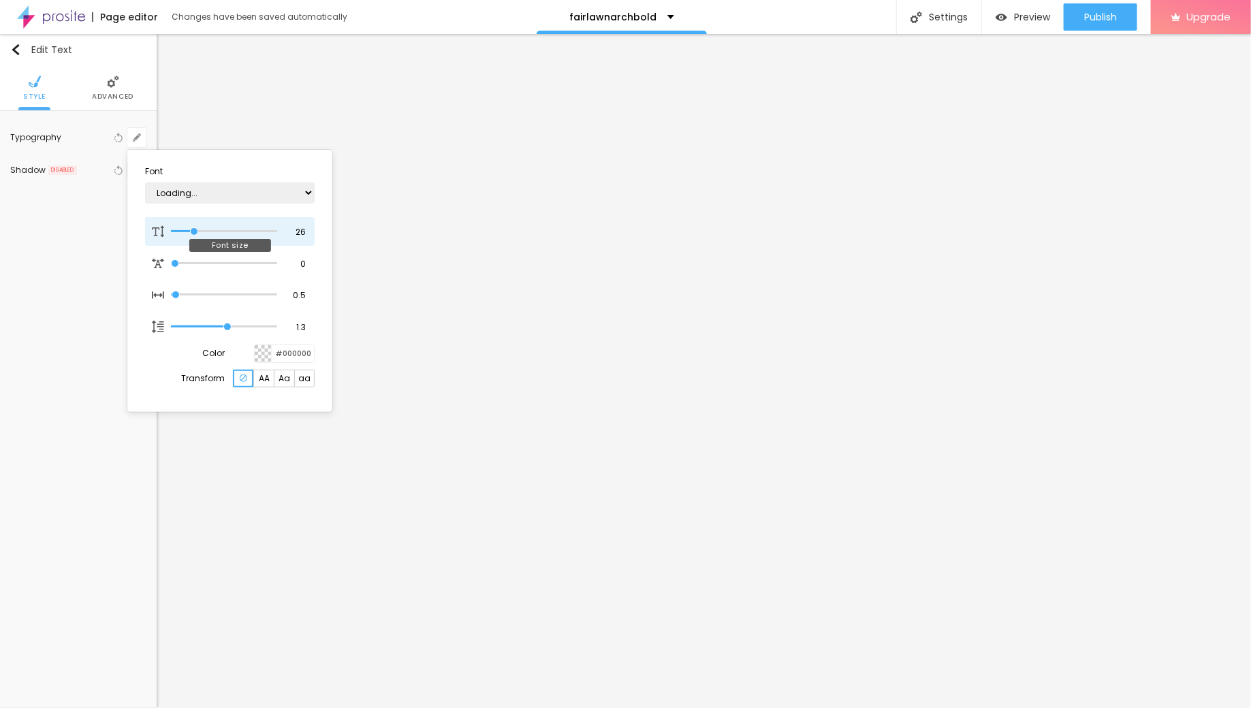
type input "1"
type input "28"
type input "1"
type input "29"
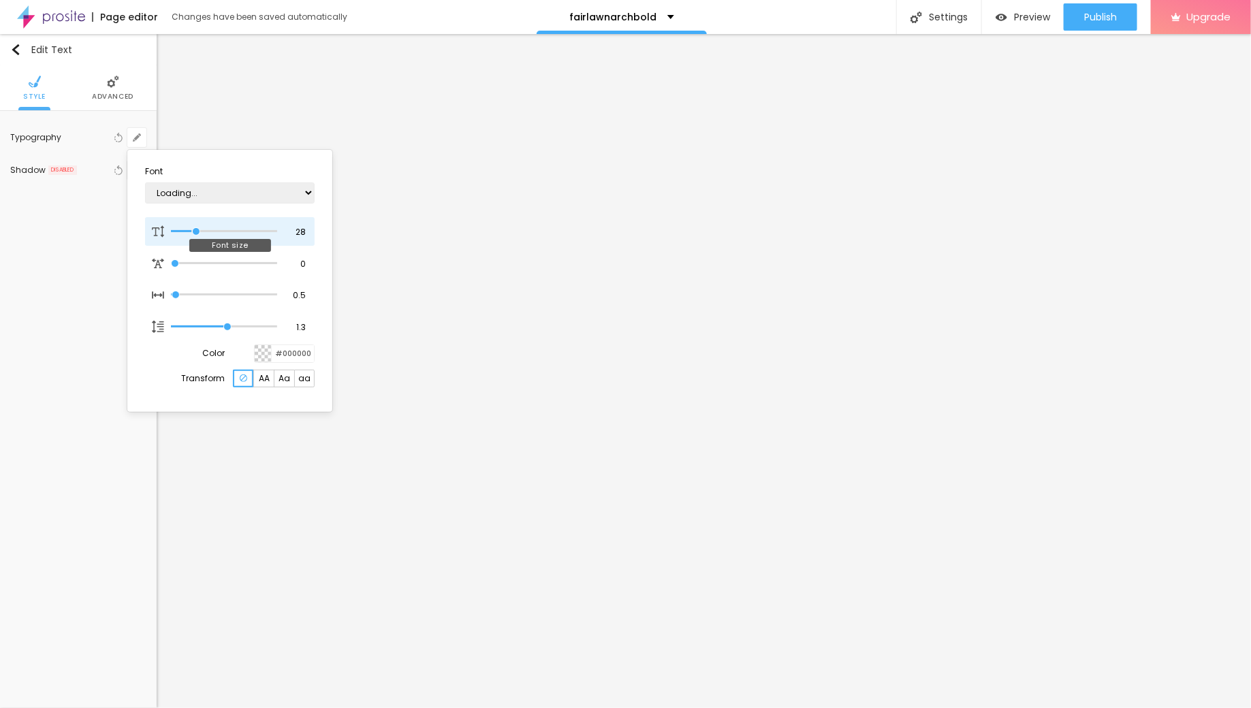
type input "29"
type input "1"
type input "30"
type input "1"
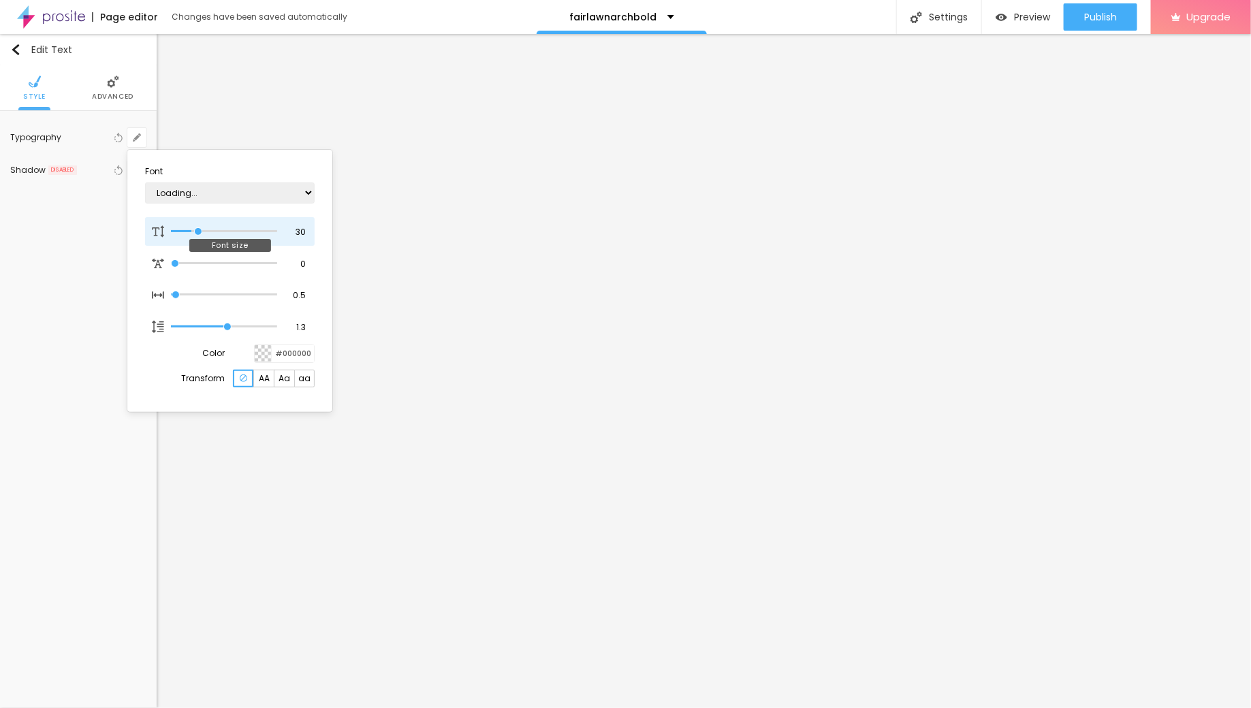
type input "31"
type input "1"
type input "32"
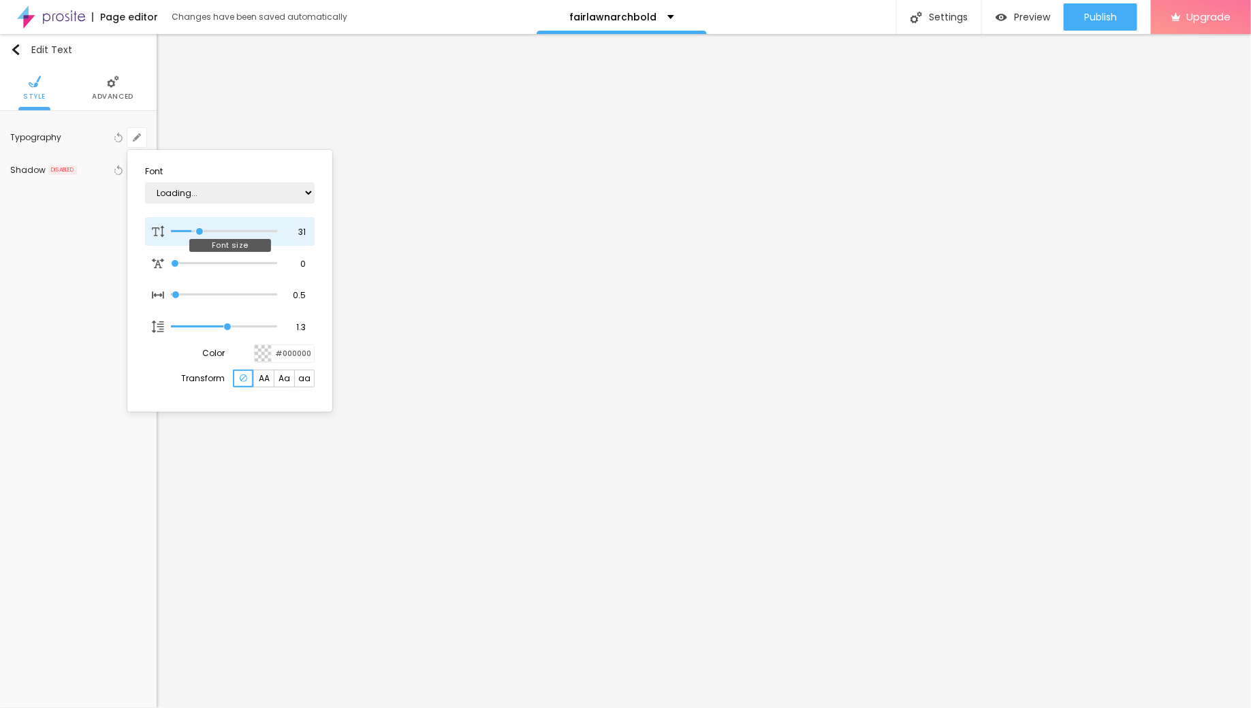
type input "1"
type input "33"
type input "1"
type input "35"
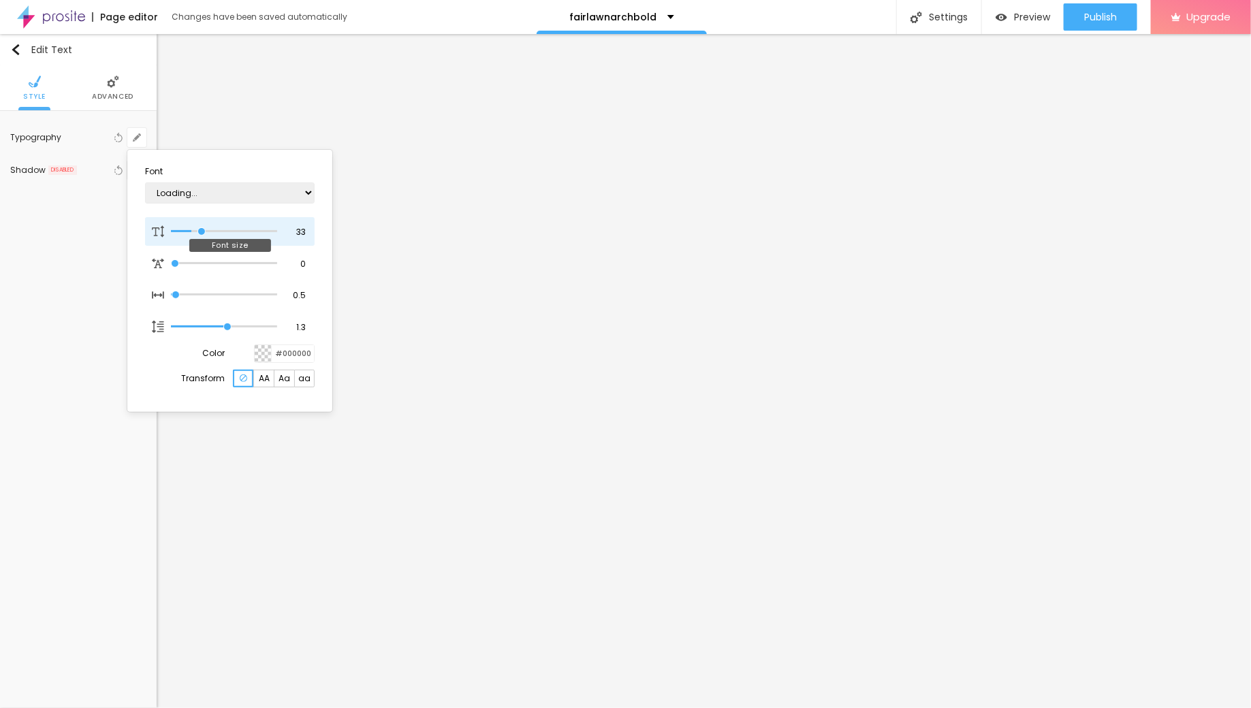
type input "35"
type input "1"
type input "36"
type input "1"
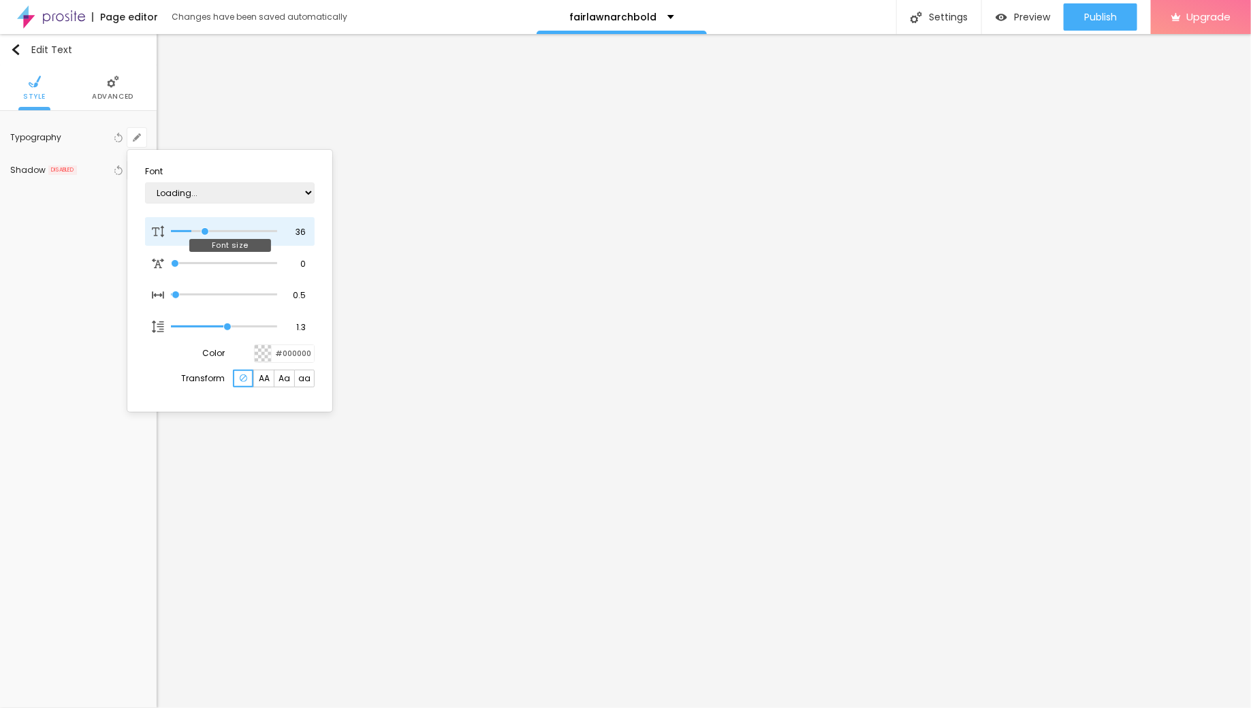
type input "38"
type input "1"
type input "39"
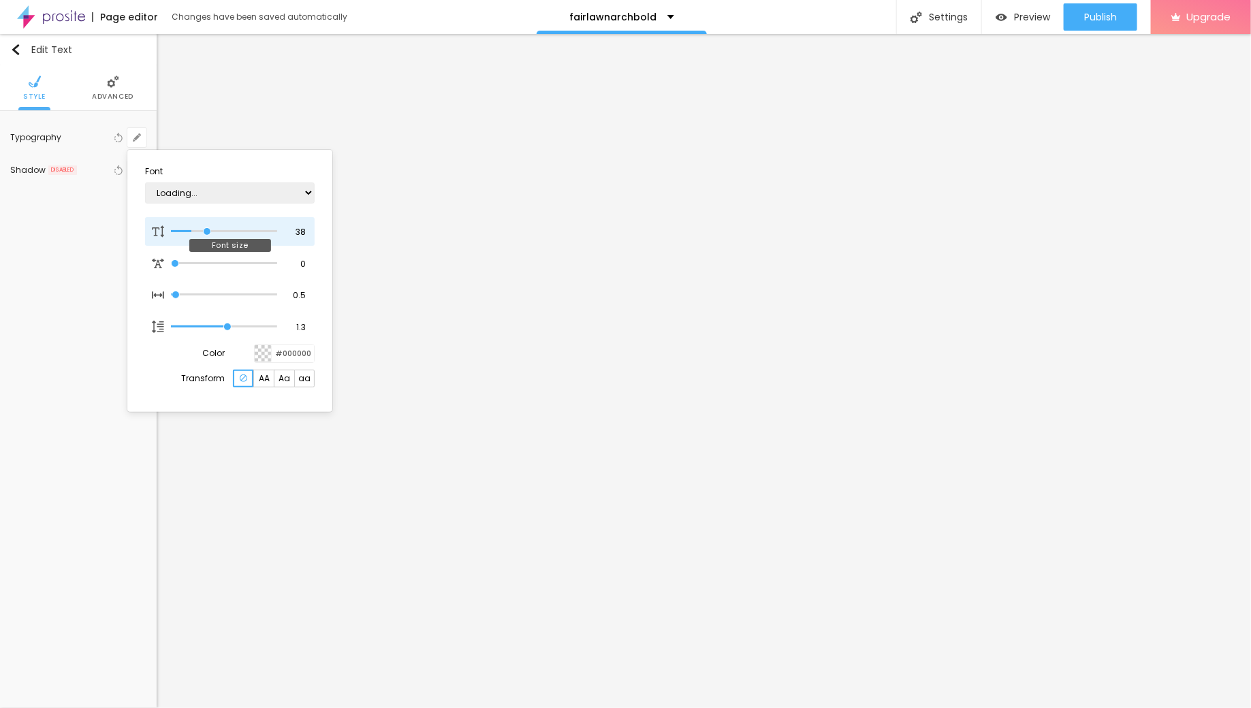
type input "1"
type input "40"
type input "1"
type input "41"
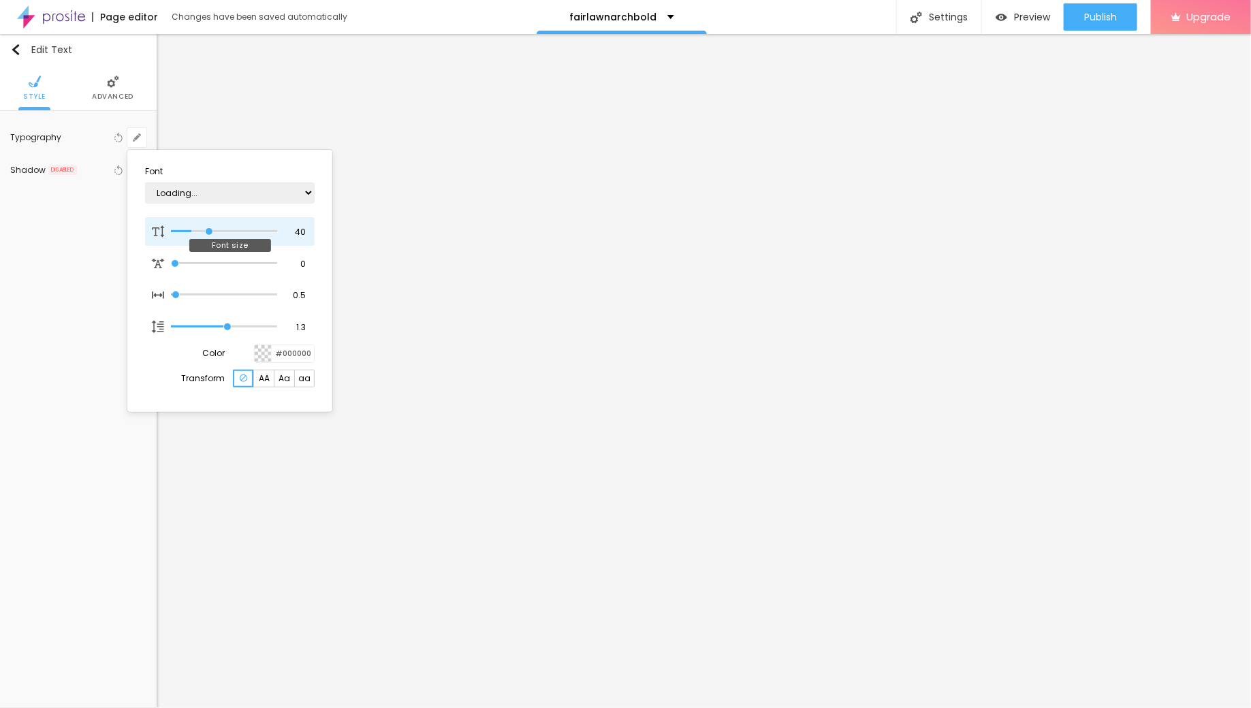
type input "41"
type input "1"
type input "40"
type input "1"
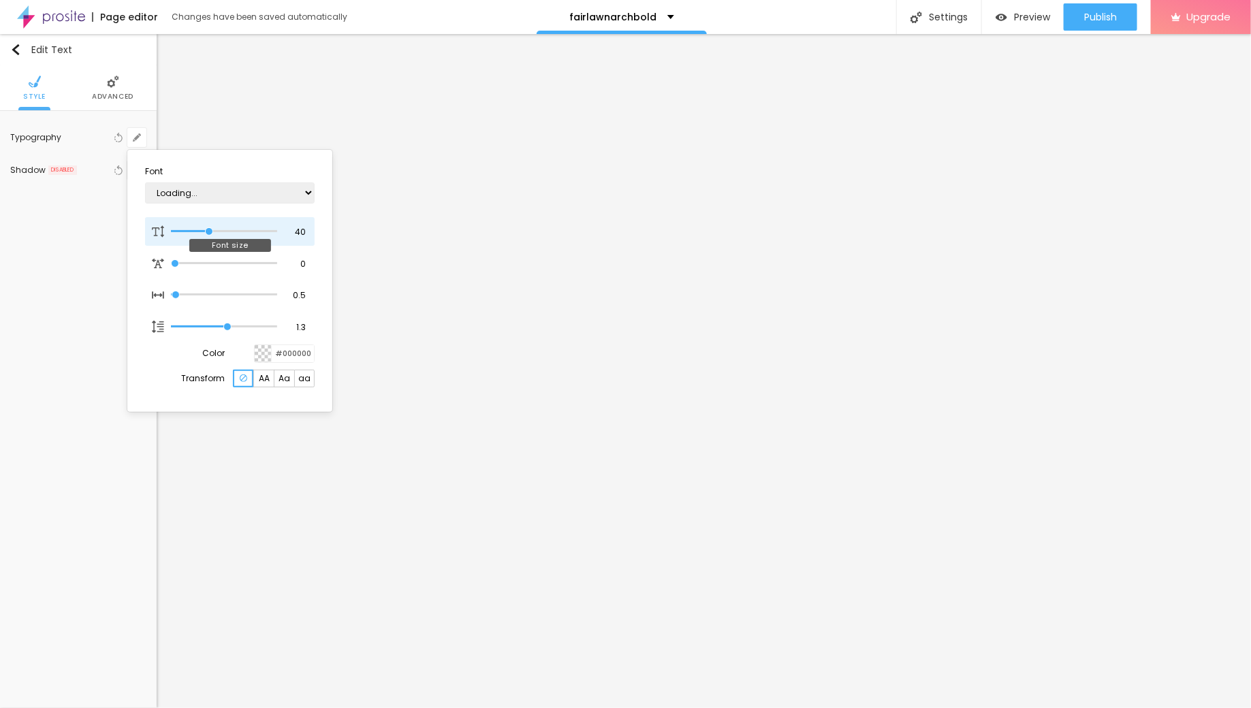
type input "39"
drag, startPoint x: 184, startPoint y: 226, endPoint x: 206, endPoint y: 229, distance: 22.7
click at [206, 229] on input "range" at bounding box center [224, 231] width 106 height 7
click at [659, 374] on div at bounding box center [625, 354] width 1251 height 708
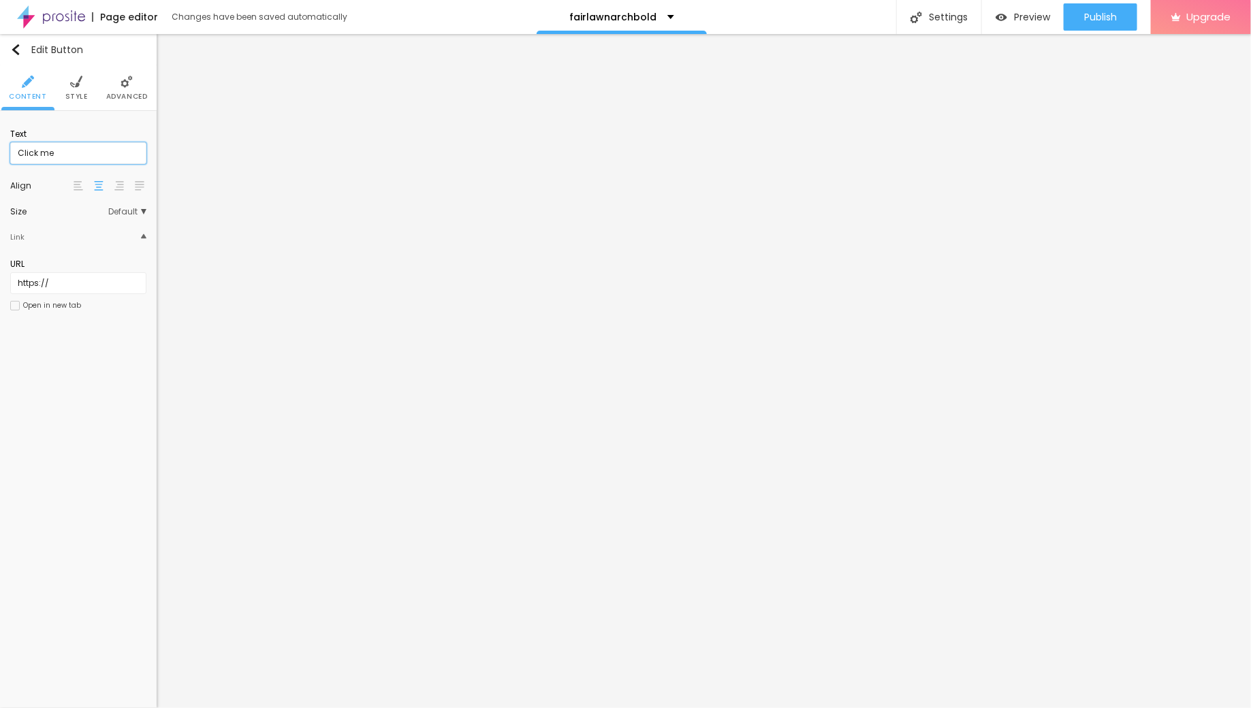
drag, startPoint x: 79, startPoint y: 155, endPoint x: 4, endPoint y: 141, distance: 76.1
click at [0, 141] on div "Text Click me Align Size Default Small Default Big Link URL https:// Open in ne…" at bounding box center [78, 224] width 157 height 226
paste input "→ VIEW DOCUMENT HERE"
drag, startPoint x: 66, startPoint y: 280, endPoint x: 5, endPoint y: 259, distance: 64.8
click at [0, 265] on div "Text → VIEW DOCUMENT HERE Align Size Default Small Default Big Link URL https:/…" at bounding box center [78, 224] width 157 height 226
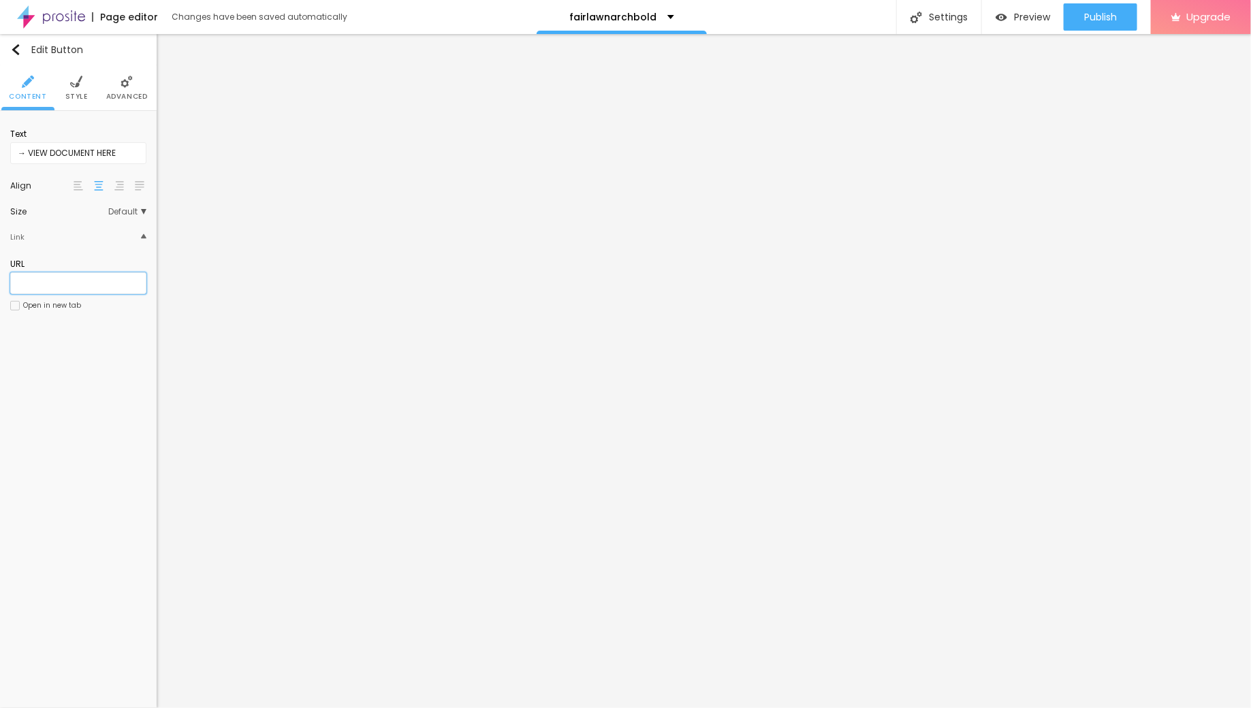
paste input "[URL][DOMAIN_NAME]"
click at [12, 304] on div at bounding box center [15, 306] width 10 height 10
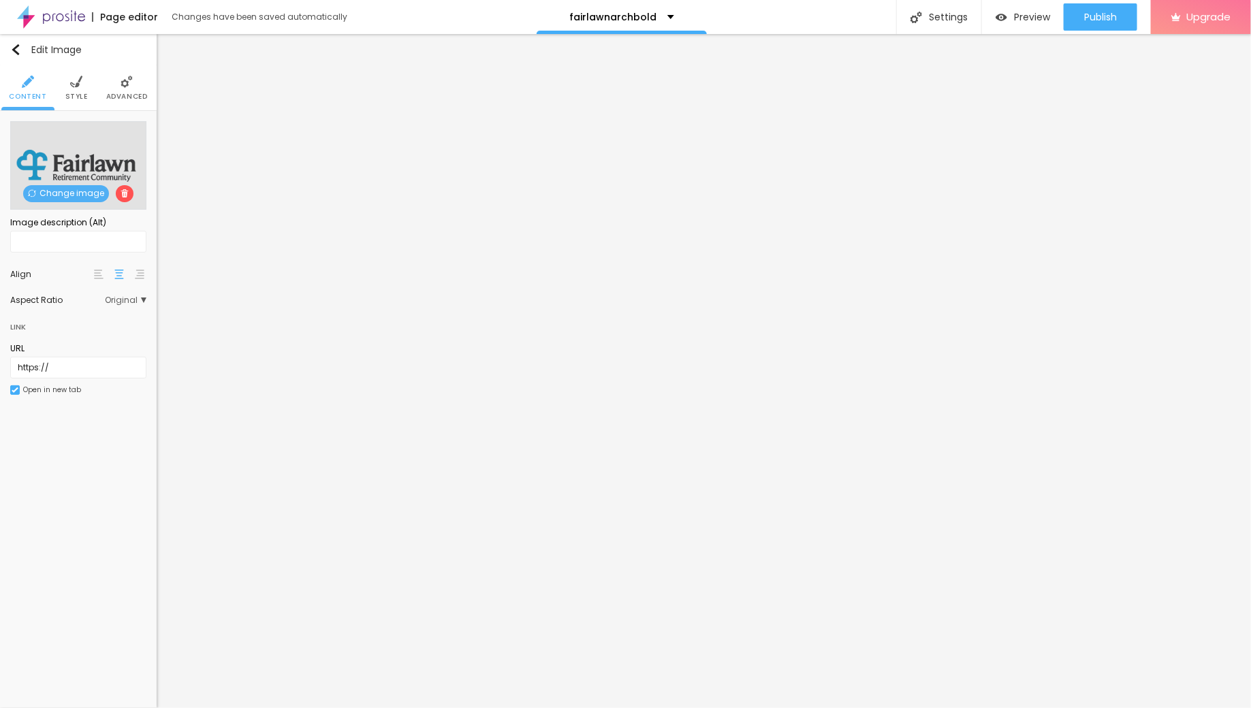
click at [121, 91] on li "Advanced" at bounding box center [127, 87] width 42 height 45
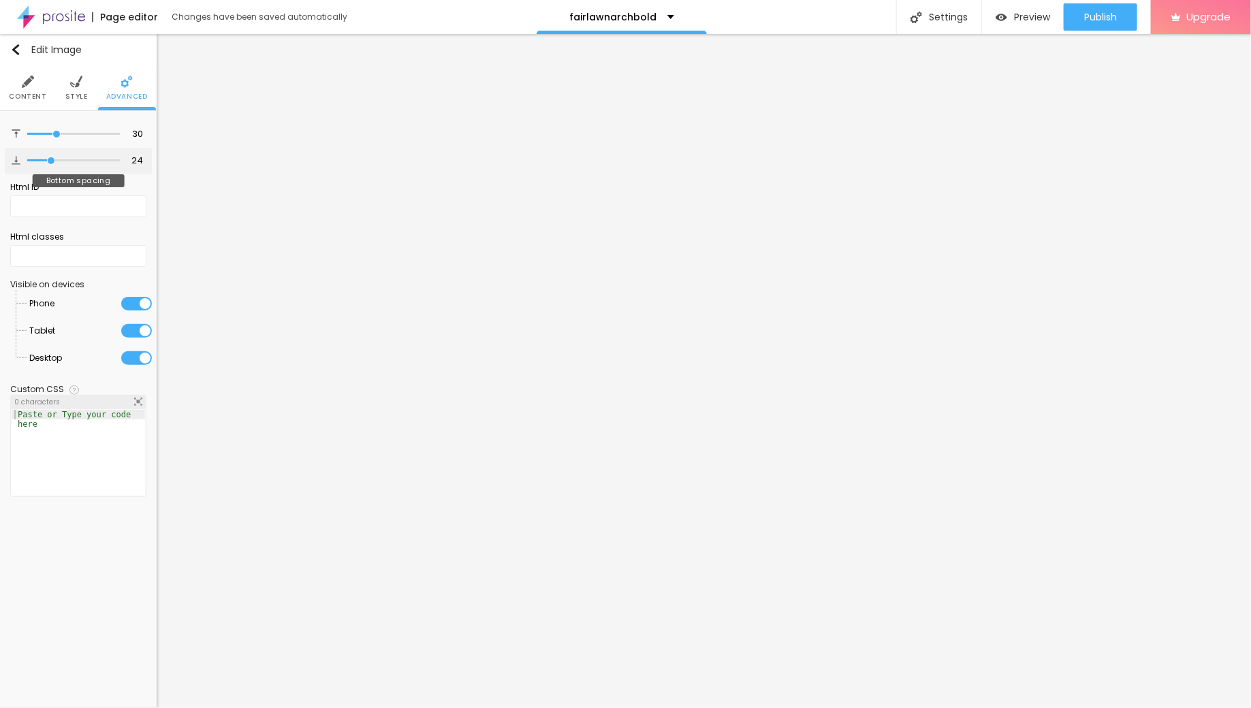
drag, startPoint x: 36, startPoint y: 156, endPoint x: 52, endPoint y: 160, distance: 16.2
click at [52, 160] on input "range" at bounding box center [73, 160] width 93 height 7
drag, startPoint x: 58, startPoint y: 135, endPoint x: 76, endPoint y: 142, distance: 19.2
click at [76, 142] on div "53 Top spacing" at bounding box center [78, 134] width 147 height 27
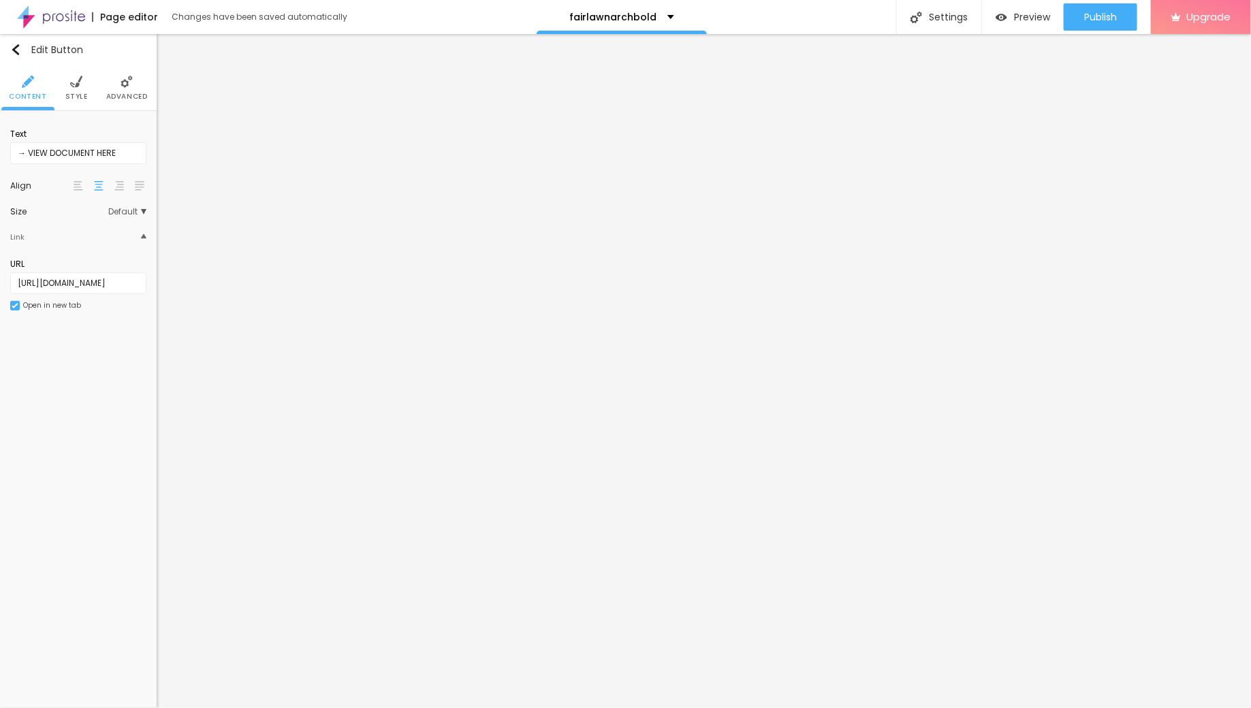
click at [125, 89] on li "Advanced" at bounding box center [127, 87] width 42 height 45
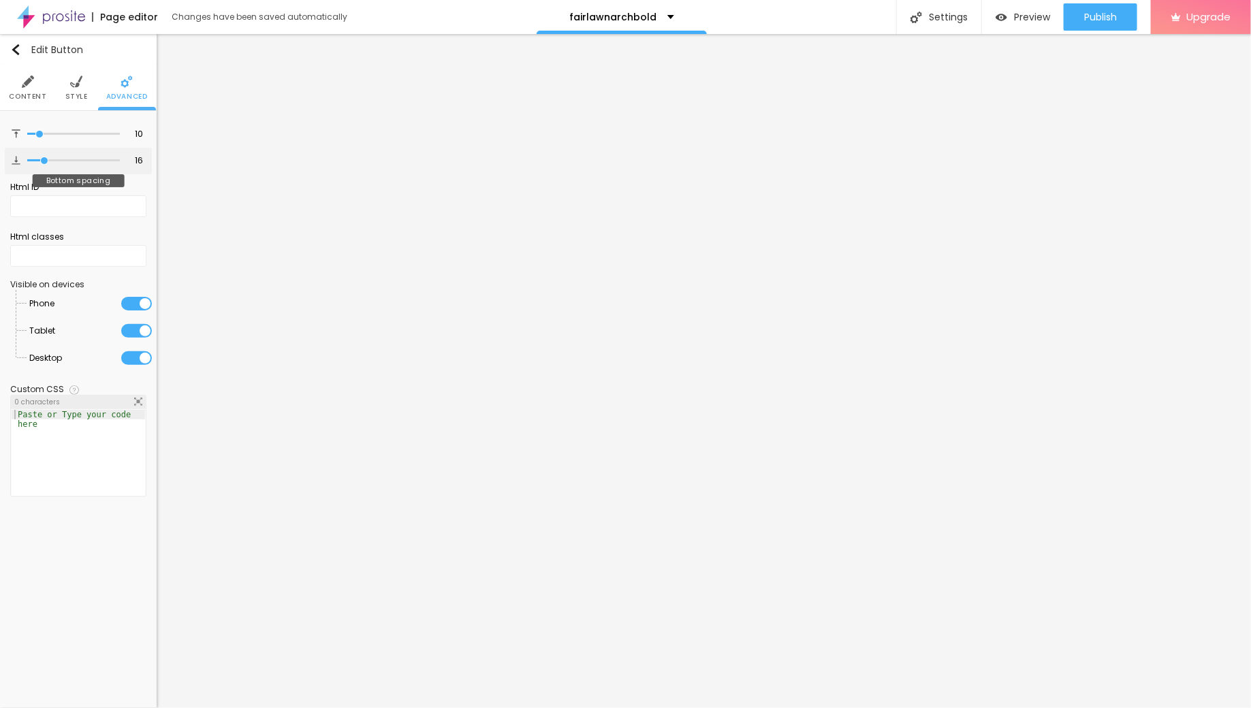
click at [45, 157] on input "range" at bounding box center [73, 160] width 93 height 7
drag, startPoint x: 39, startPoint y: 135, endPoint x: 52, endPoint y: 138, distance: 13.2
click at [52, 138] on input "range" at bounding box center [73, 134] width 93 height 7
click at [46, 157] on input "range" at bounding box center [73, 160] width 93 height 7
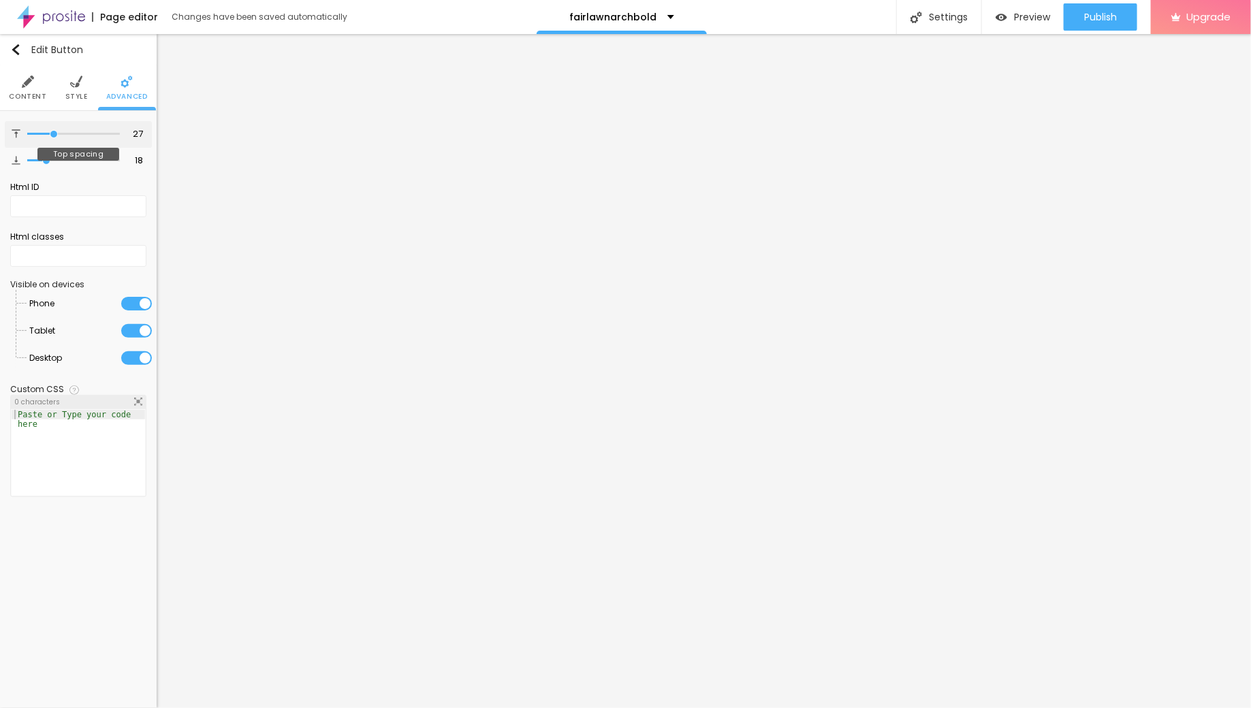
click at [54, 132] on input "range" at bounding box center [73, 134] width 93 height 7
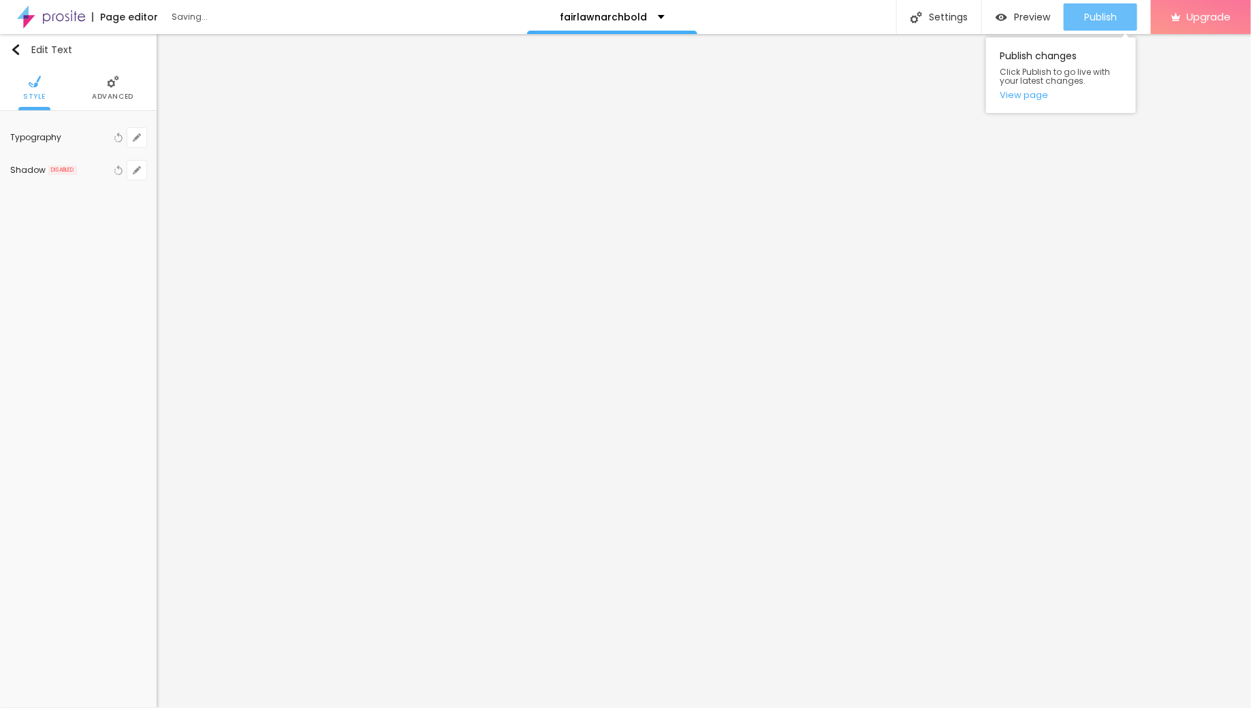
click at [1093, 19] on span "Publish" at bounding box center [1100, 17] width 33 height 11
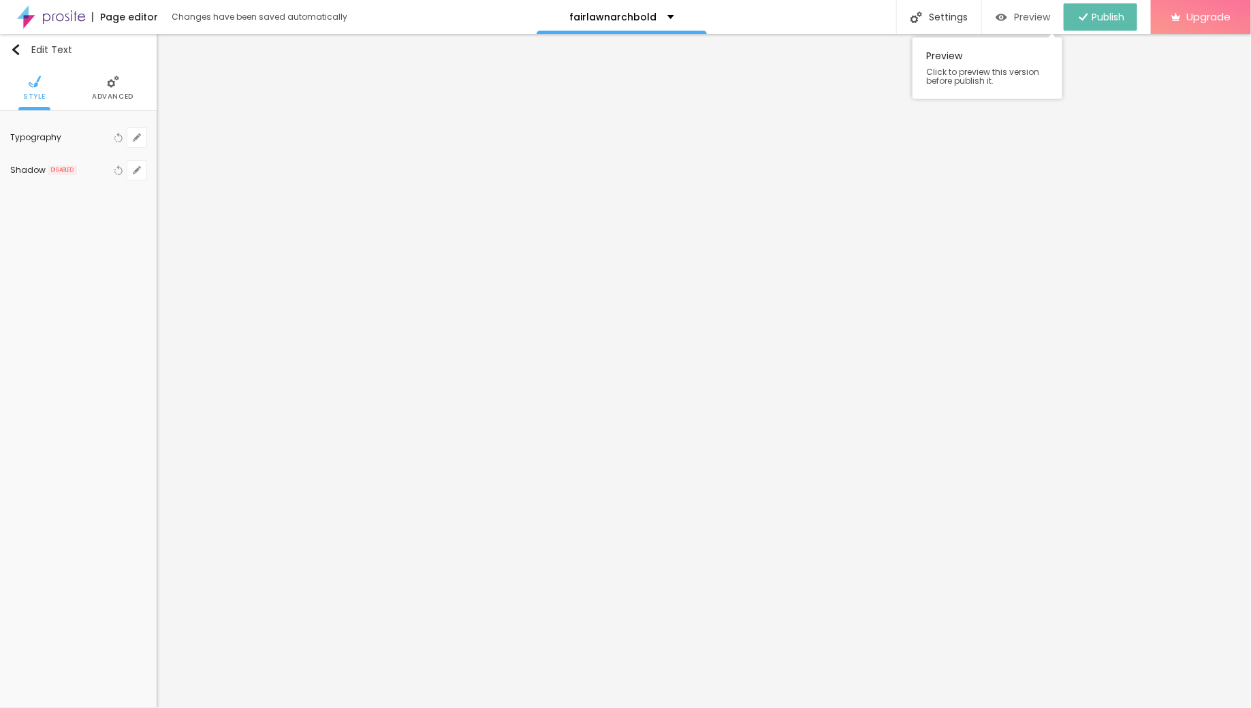
click at [1029, 22] on span "Preview" at bounding box center [1032, 17] width 36 height 11
click at [142, 133] on button "button" at bounding box center [136, 137] width 19 height 19
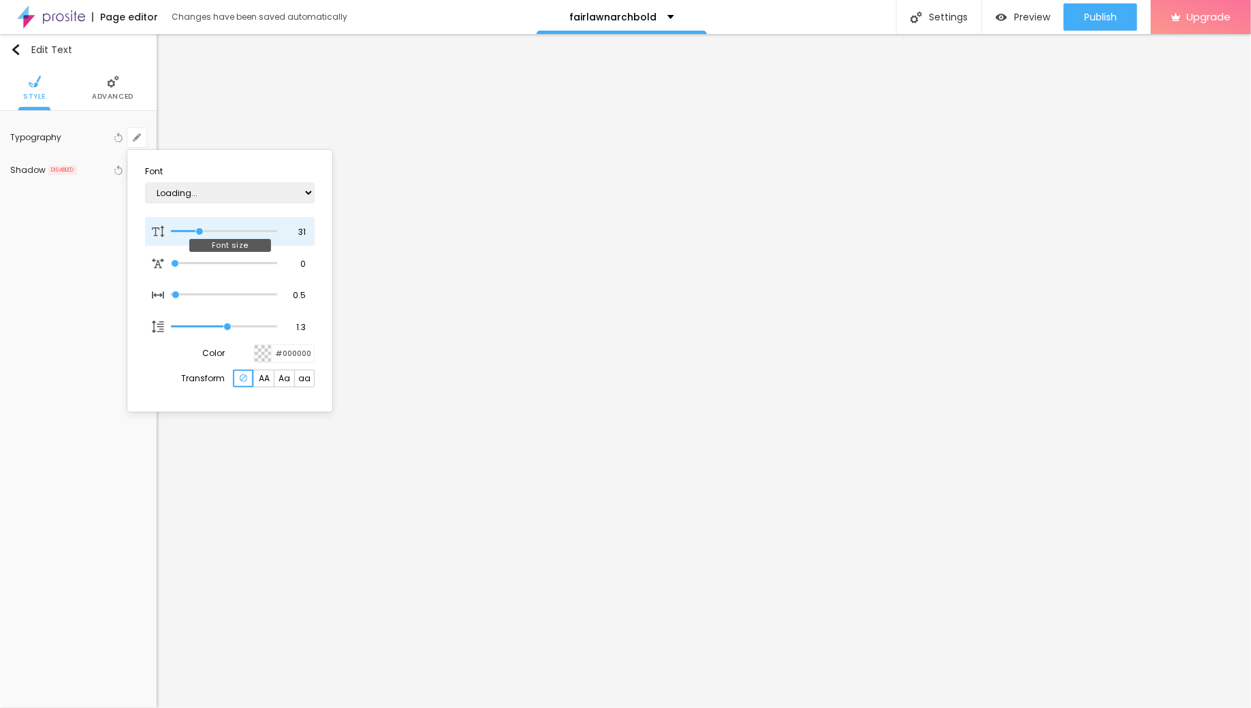
click at [199, 229] on input "range" at bounding box center [224, 231] width 106 height 7
click at [1107, 14] on div at bounding box center [625, 354] width 1251 height 708
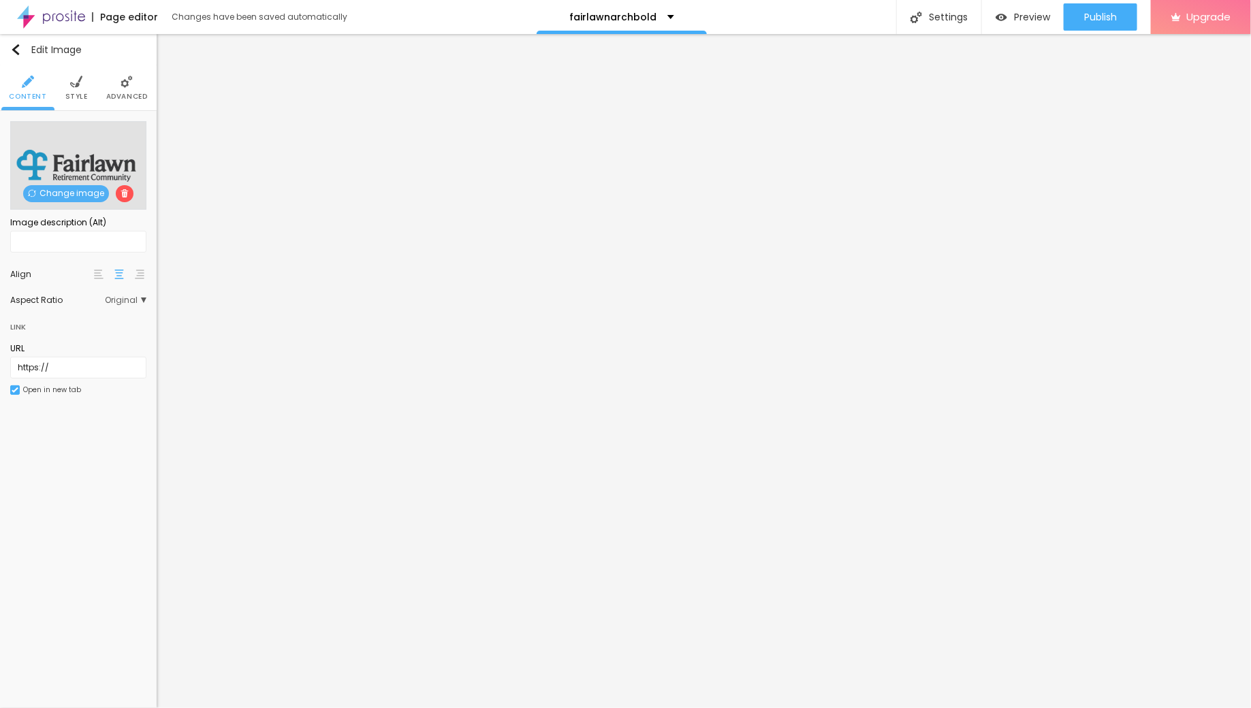
click at [70, 74] on li "Style" at bounding box center [76, 87] width 22 height 45
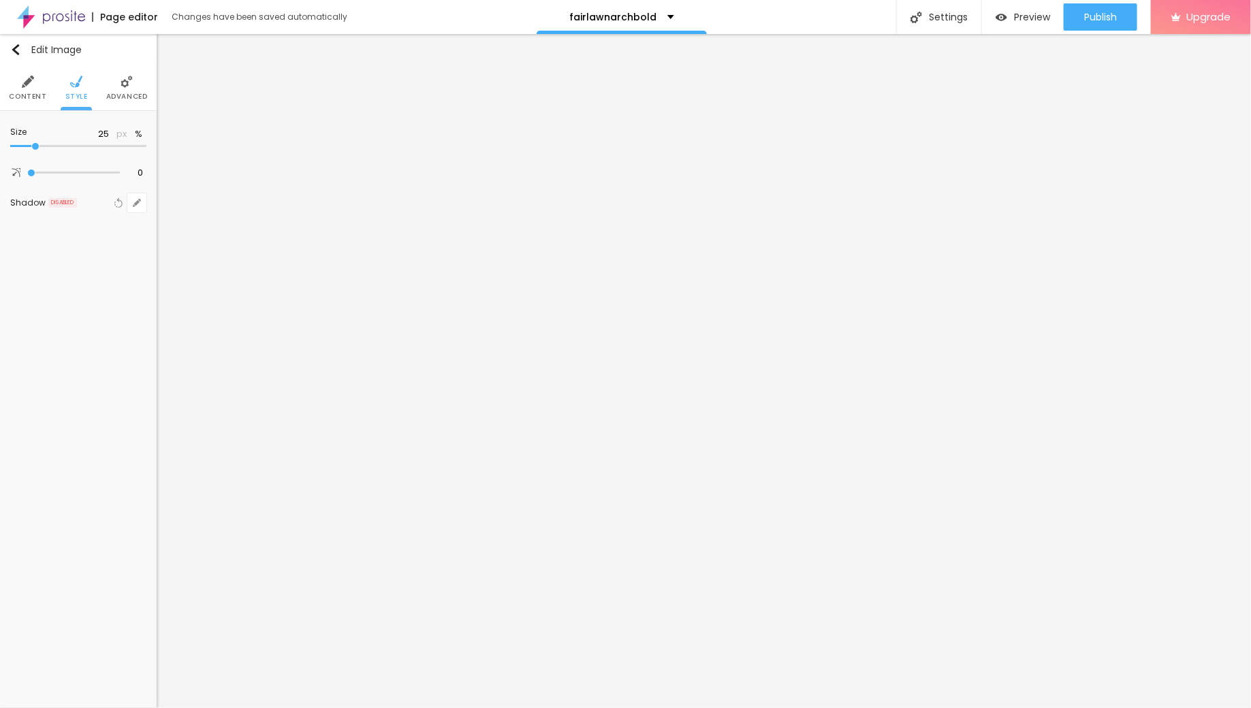
drag, startPoint x: 46, startPoint y: 145, endPoint x: 33, endPoint y: 144, distance: 13.0
click at [33, 144] on input "range" at bounding box center [78, 146] width 136 height 7
click at [1097, 12] on span "Publish" at bounding box center [1100, 17] width 33 height 11
click at [1020, 13] on span "Preview" at bounding box center [1032, 17] width 36 height 11
click at [126, 134] on div "Reset to default" at bounding box center [128, 137] width 35 height 19
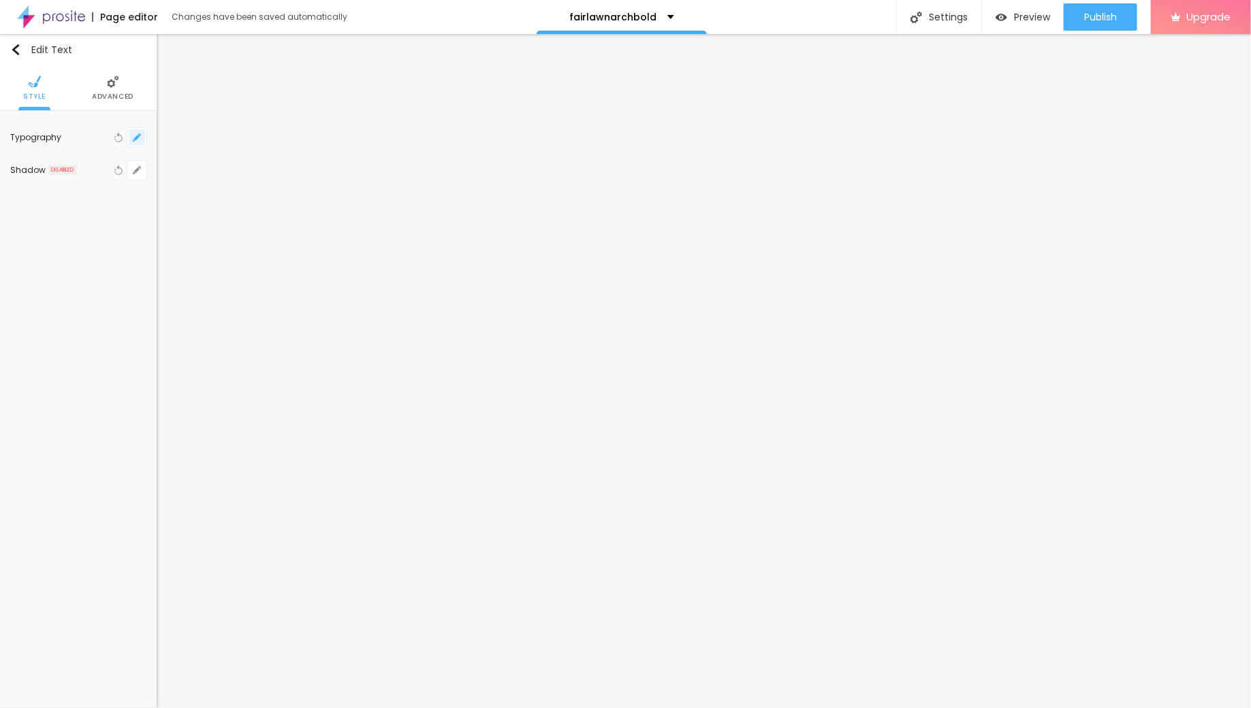
click at [137, 131] on button "button" at bounding box center [136, 137] width 19 height 19
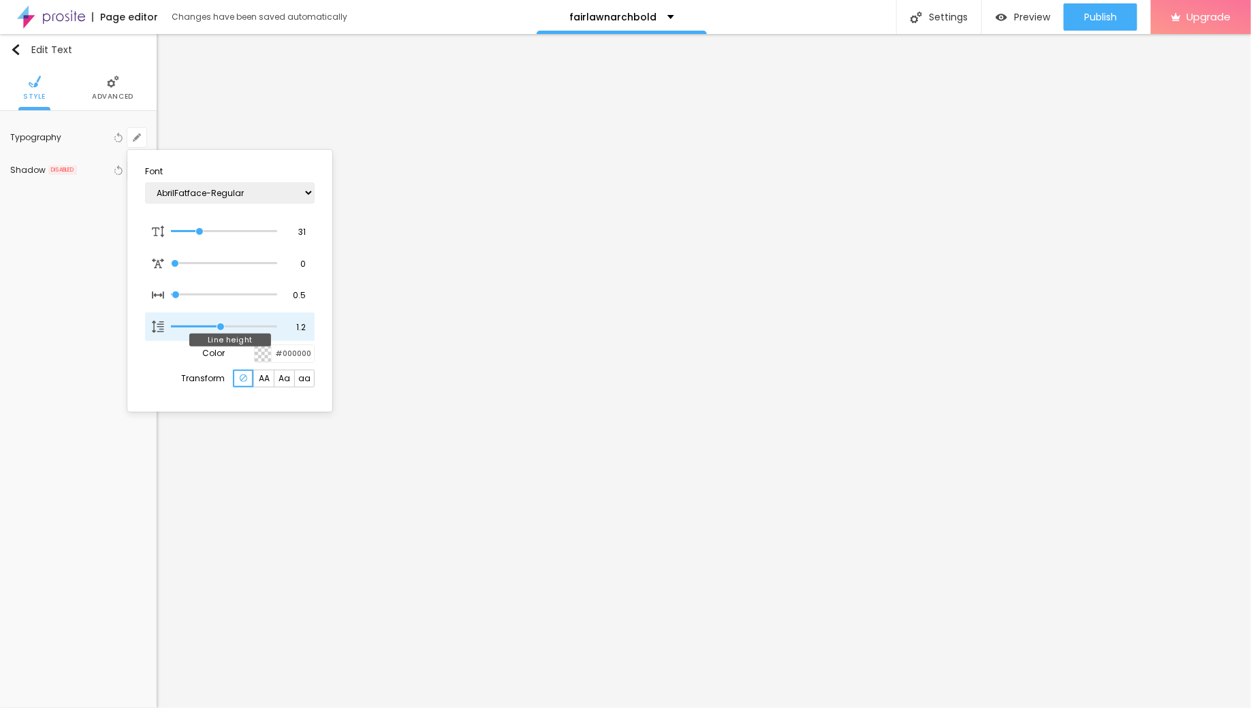
drag, startPoint x: 228, startPoint y: 325, endPoint x: 219, endPoint y: 325, distance: 8.9
click at [219, 325] on input "range" at bounding box center [224, 326] width 106 height 7
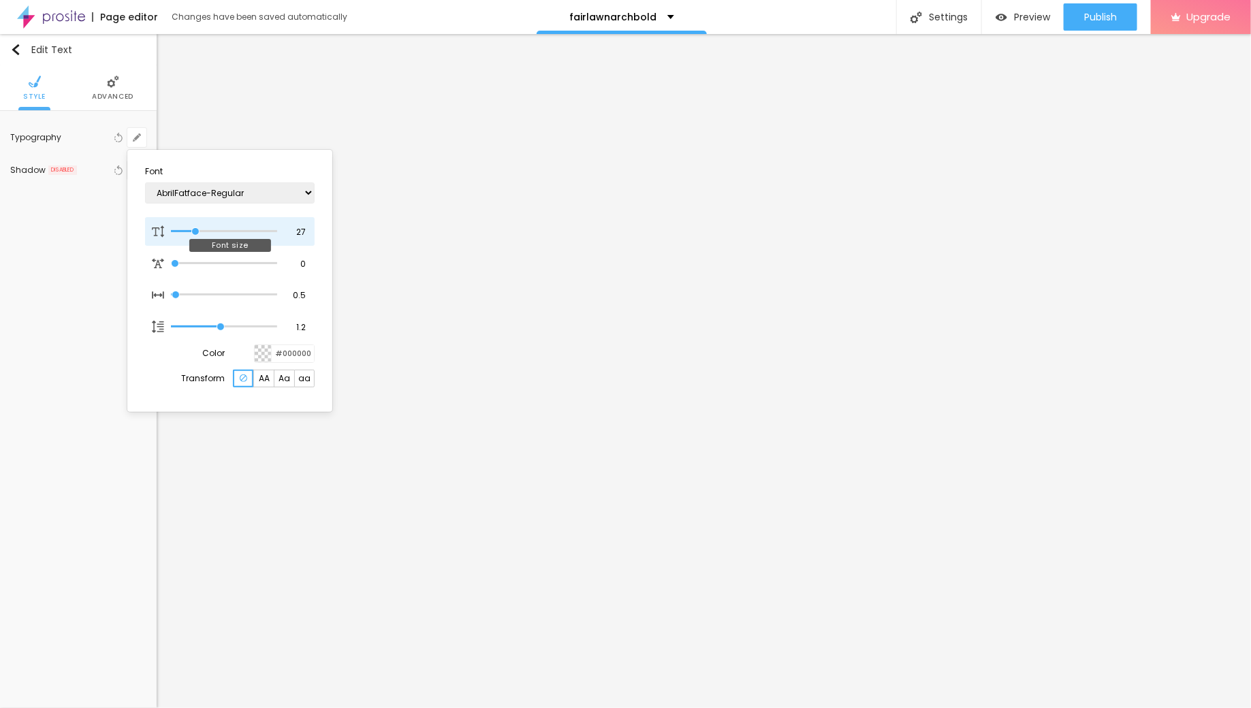
click at [196, 229] on input "range" at bounding box center [224, 231] width 106 height 7
click at [1089, 23] on div at bounding box center [625, 354] width 1251 height 708
